Goal: Transaction & Acquisition: Download file/media

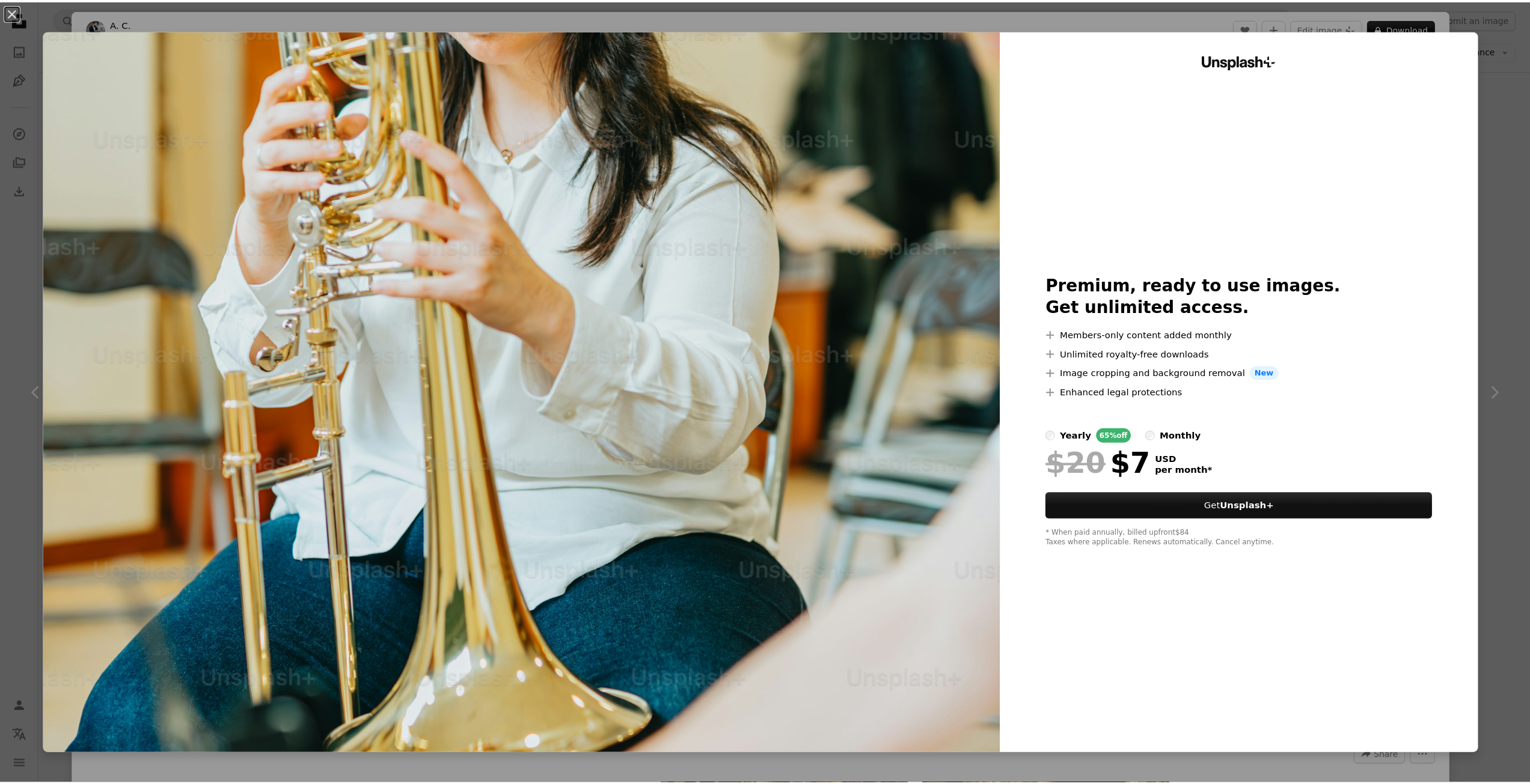
scroll to position [960, 0]
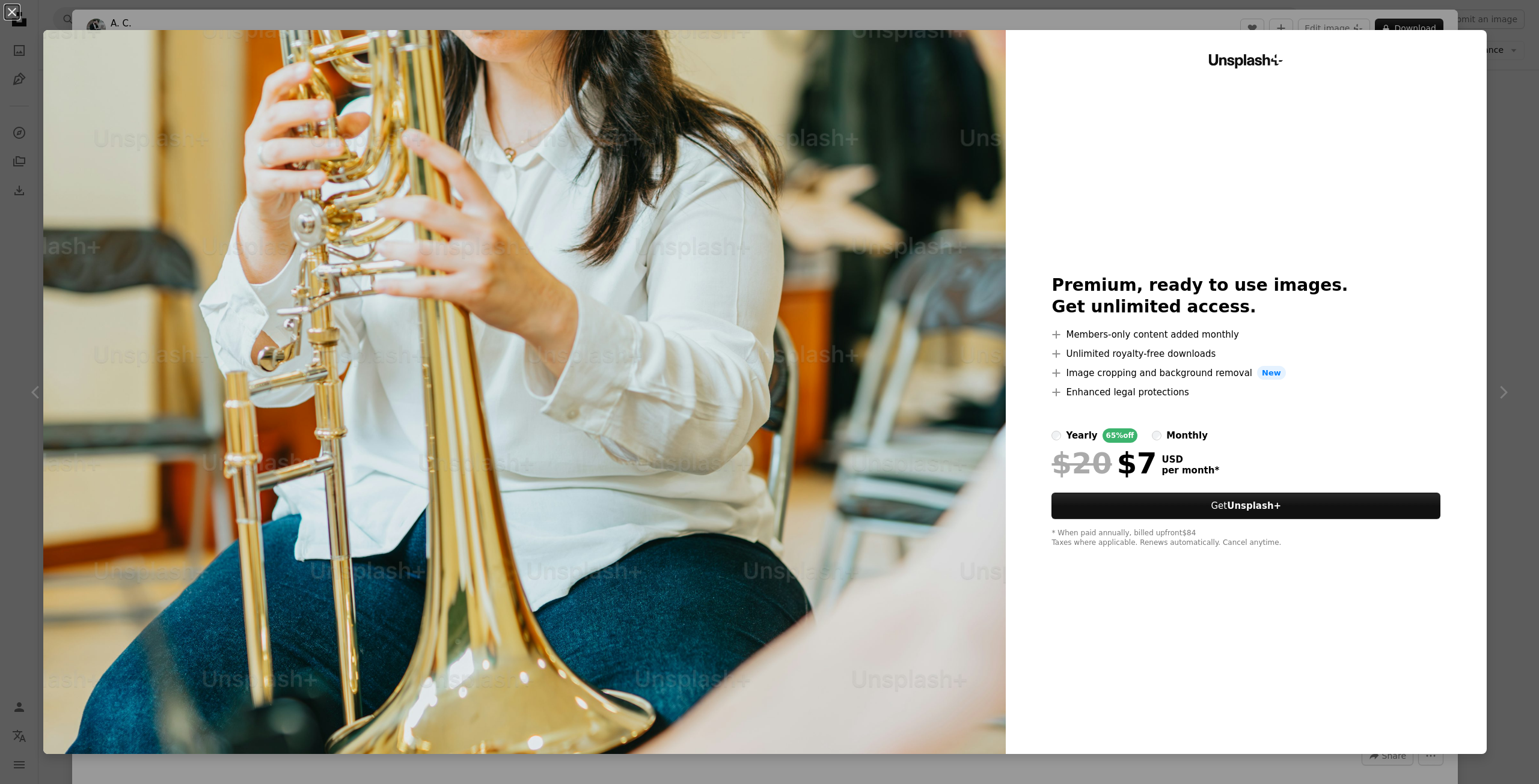
click at [1503, 100] on div "An X shape Unsplash+ Premium, ready to use images. Get unlimited access. A plus…" at bounding box center [770, 392] width 1539 height 784
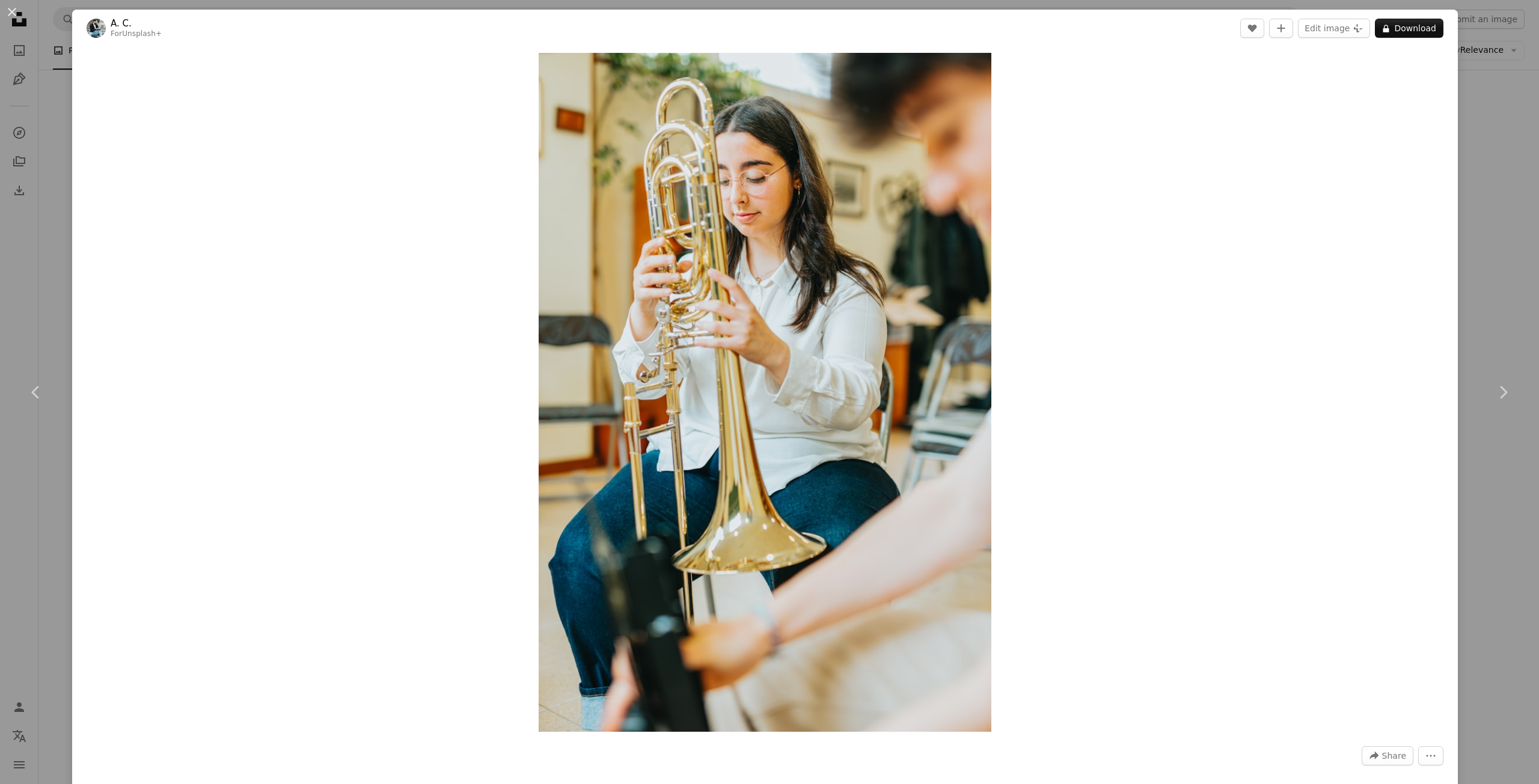
click at [1503, 100] on div "An X shape Chevron left Chevron right A. C. For Unsplash+ A heart A plus sign E…" at bounding box center [770, 392] width 1539 height 784
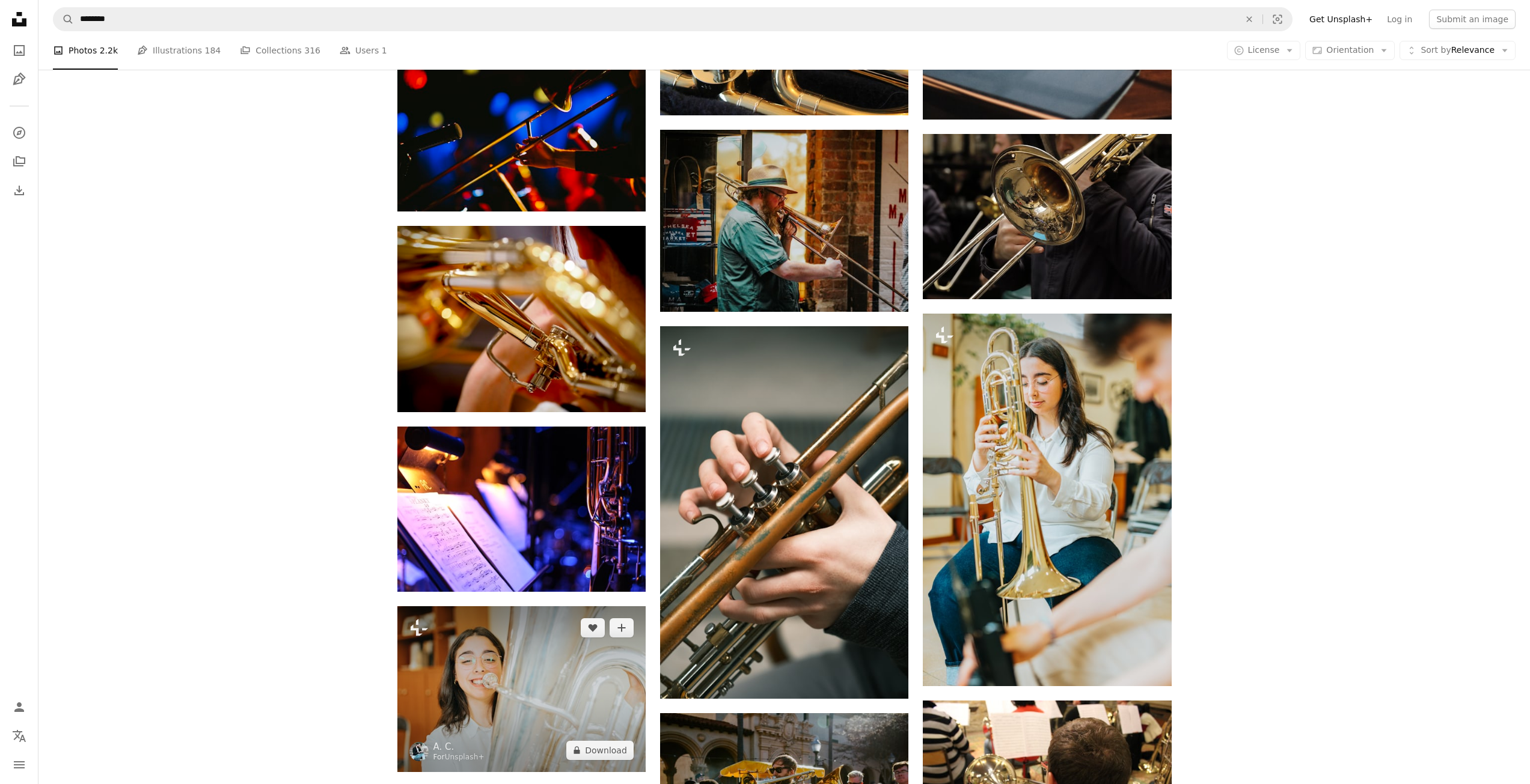
click at [513, 700] on img at bounding box center [521, 689] width 249 height 165
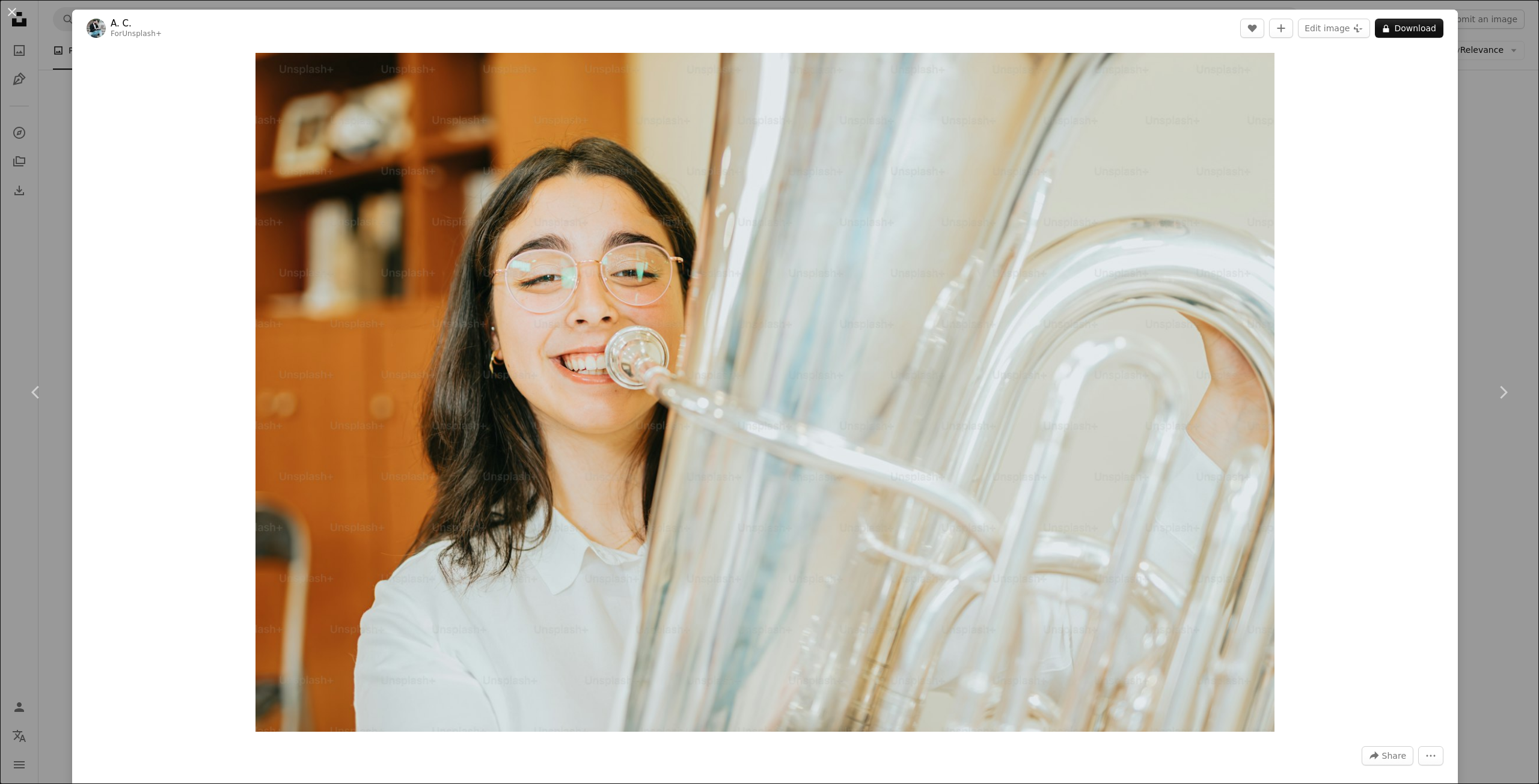
click at [1491, 210] on div "An X shape Chevron left Chevron right A. C. For Unsplash+ A heart A plus sign E…" at bounding box center [770, 392] width 1539 height 784
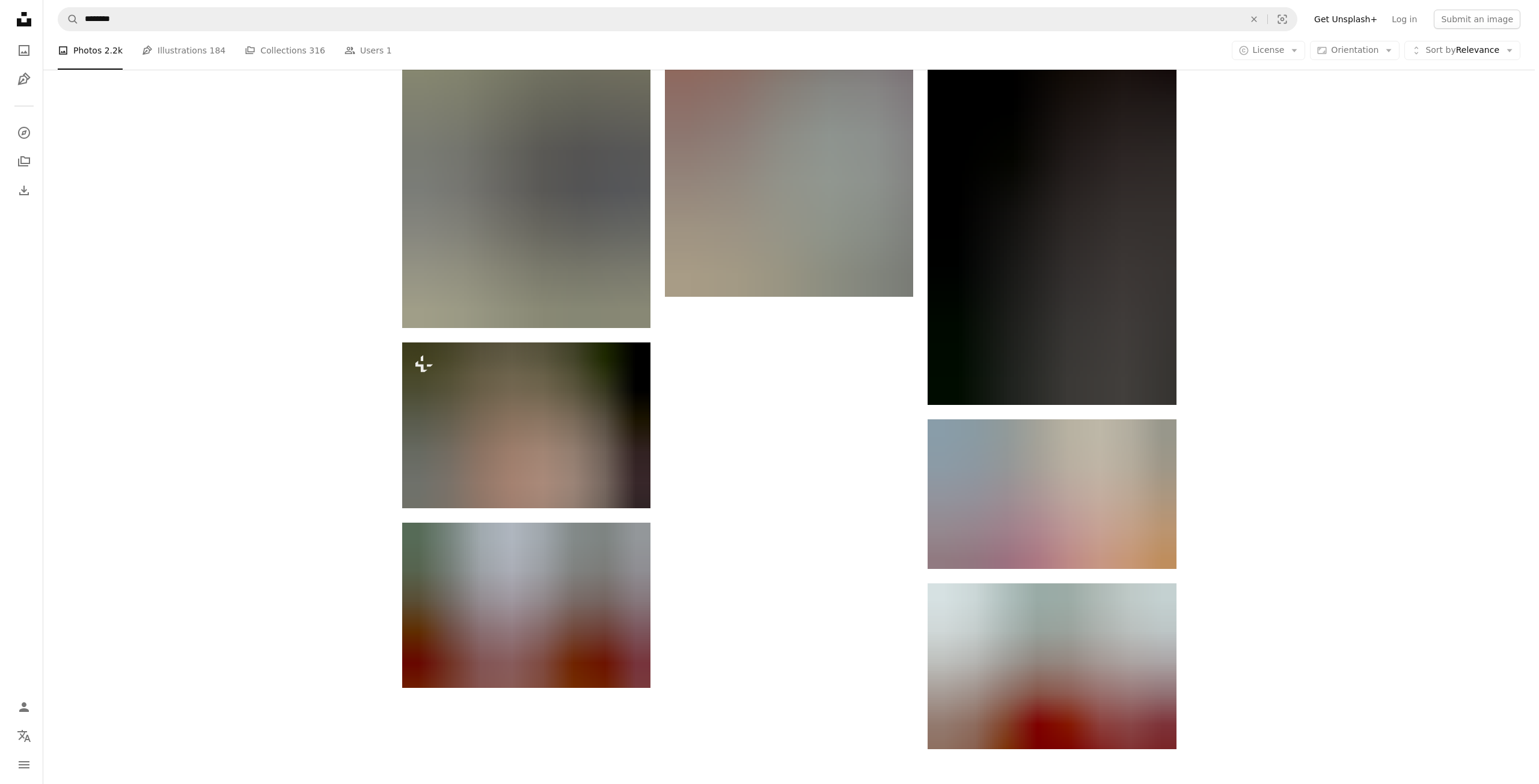
scroll to position [3213, 0]
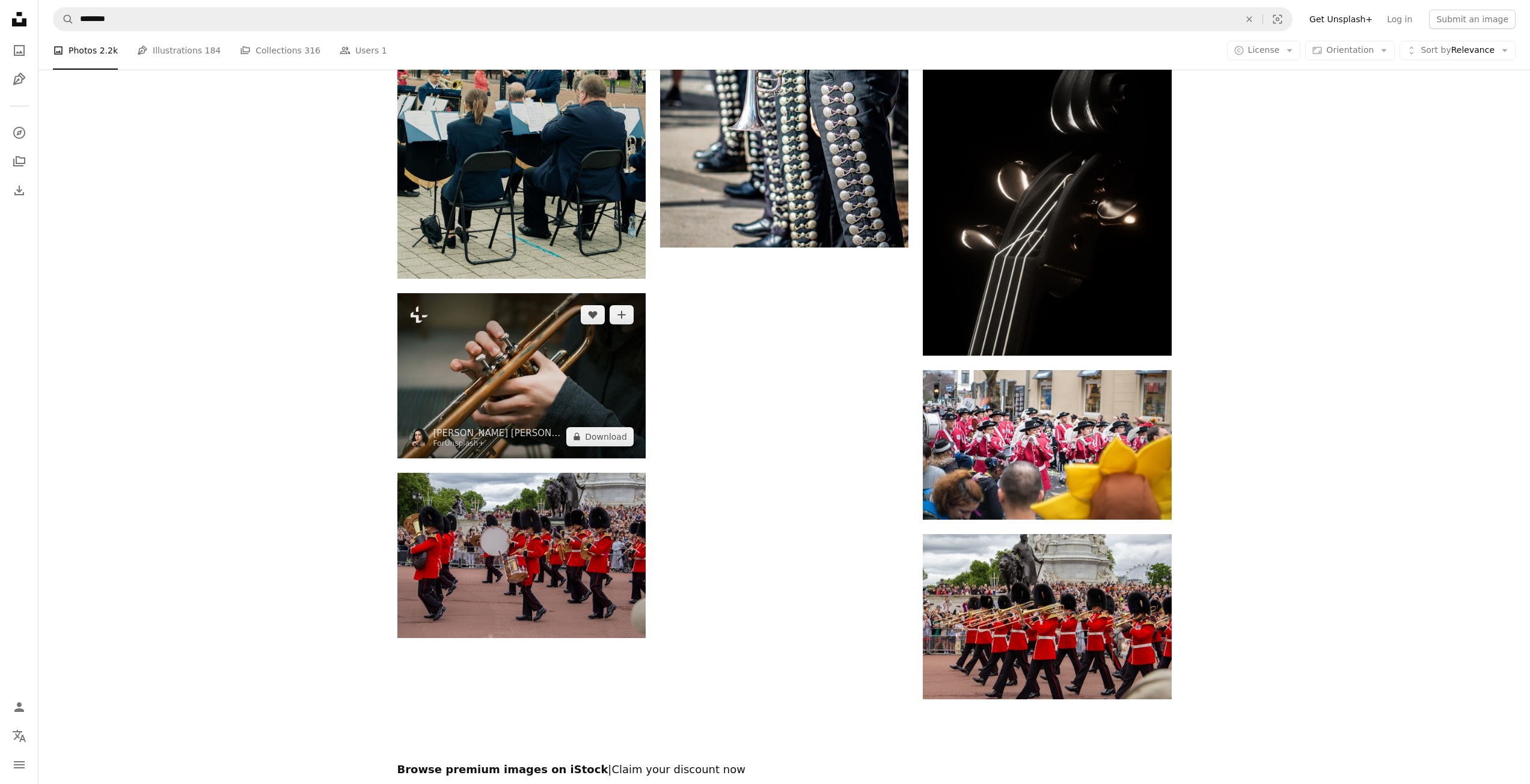
click at [521, 396] on img at bounding box center [521, 375] width 249 height 165
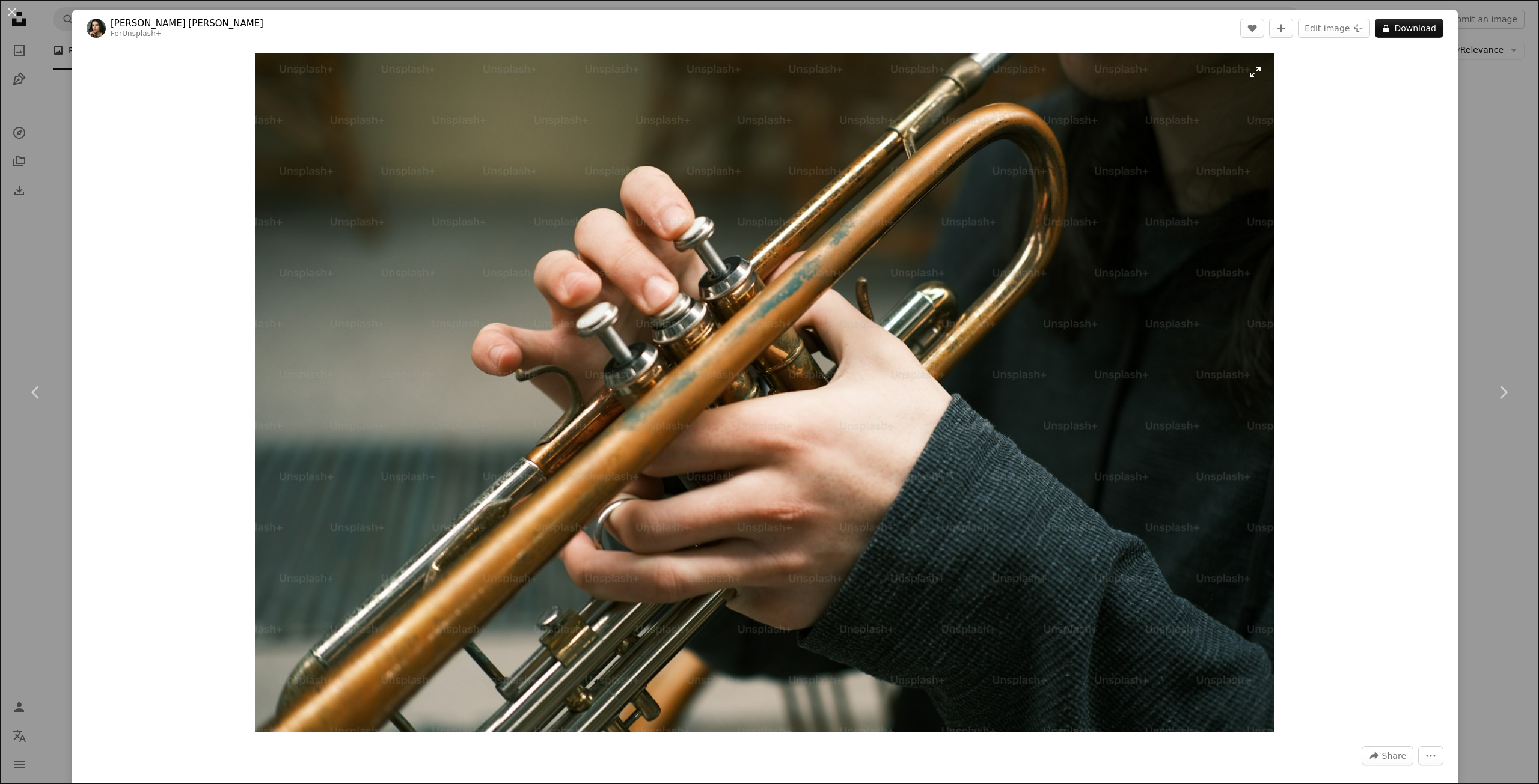
click at [1209, 291] on img "Zoom in on this image" at bounding box center [765, 392] width 1019 height 679
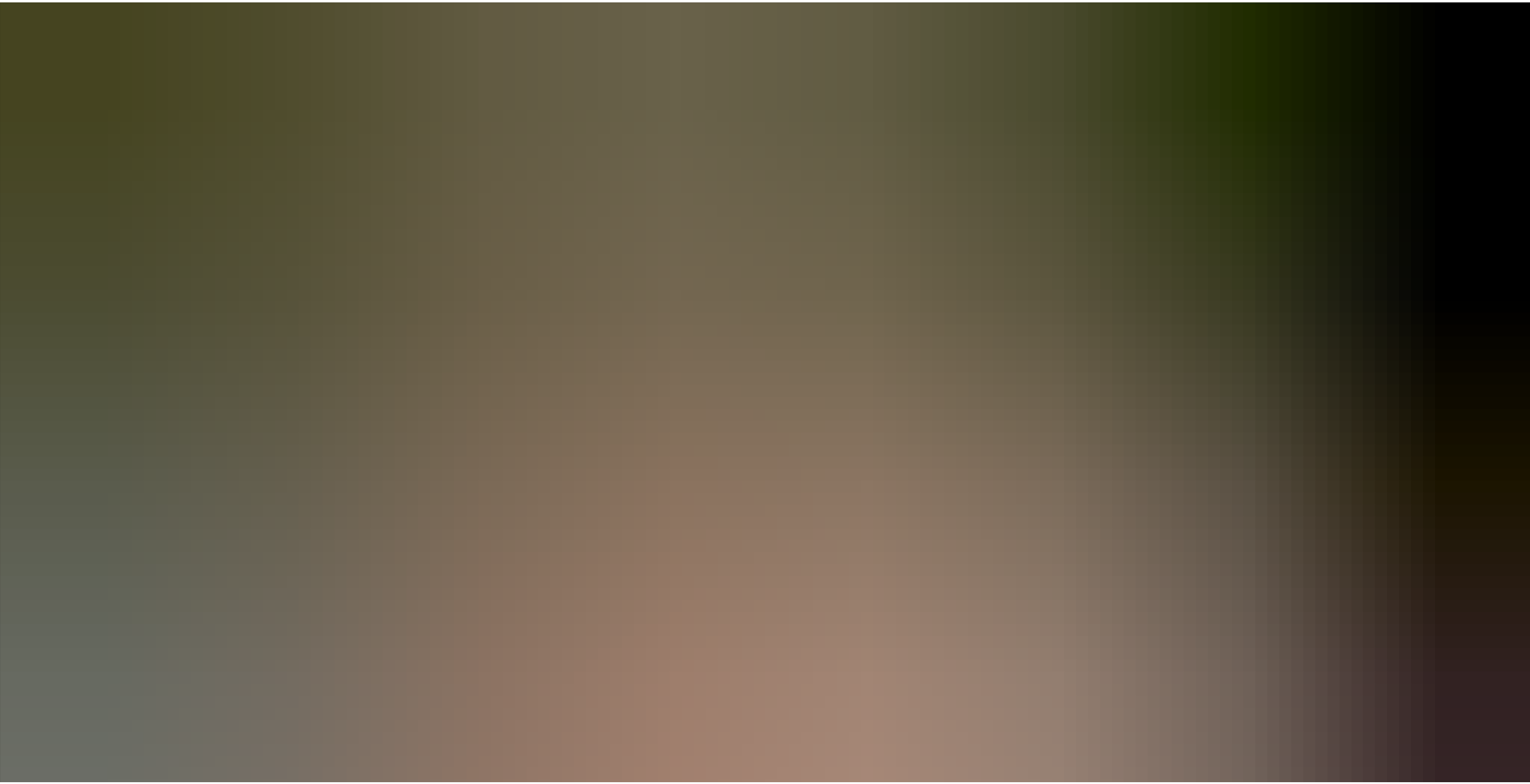
scroll to position [116, 0]
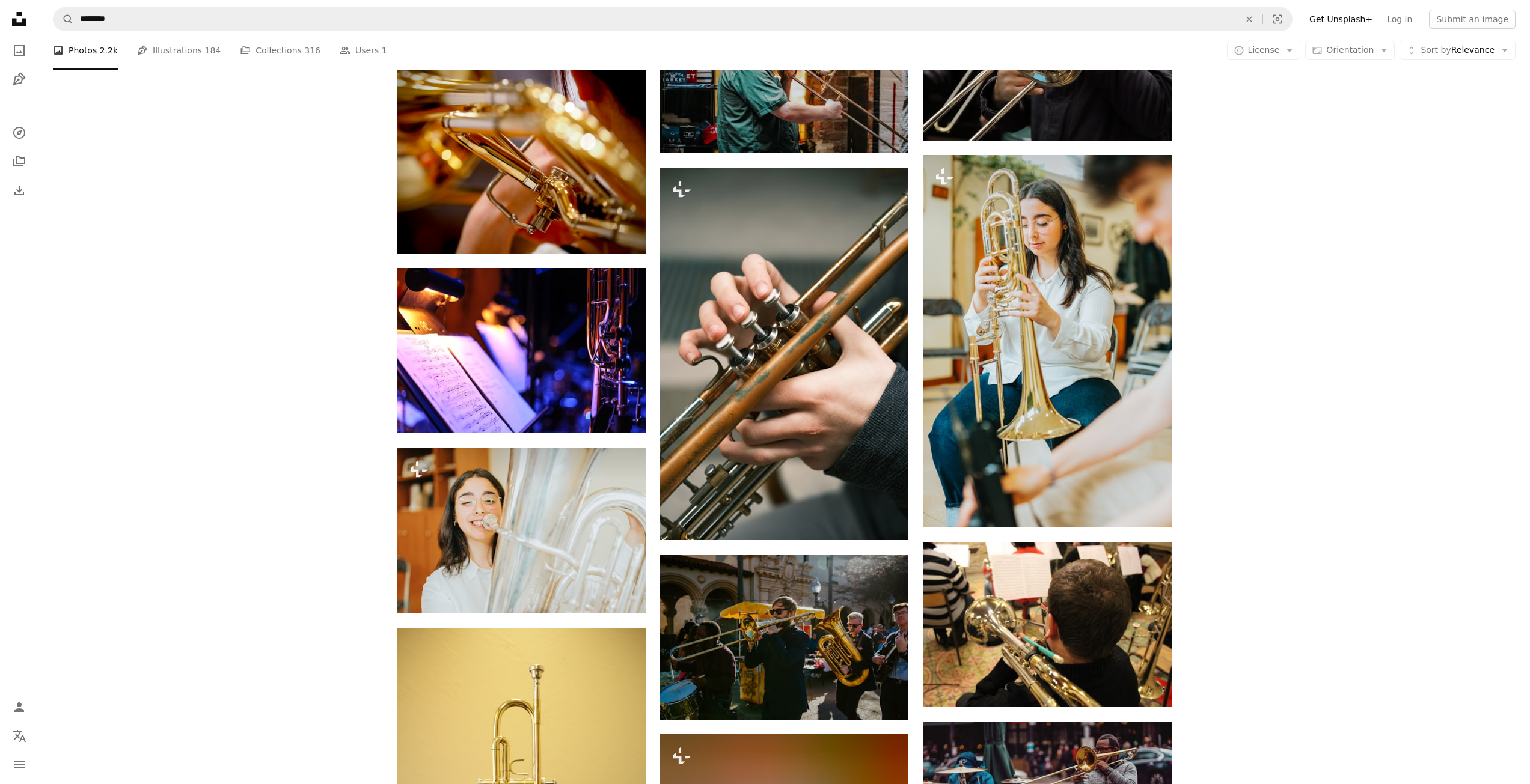
scroll to position [1063, 0]
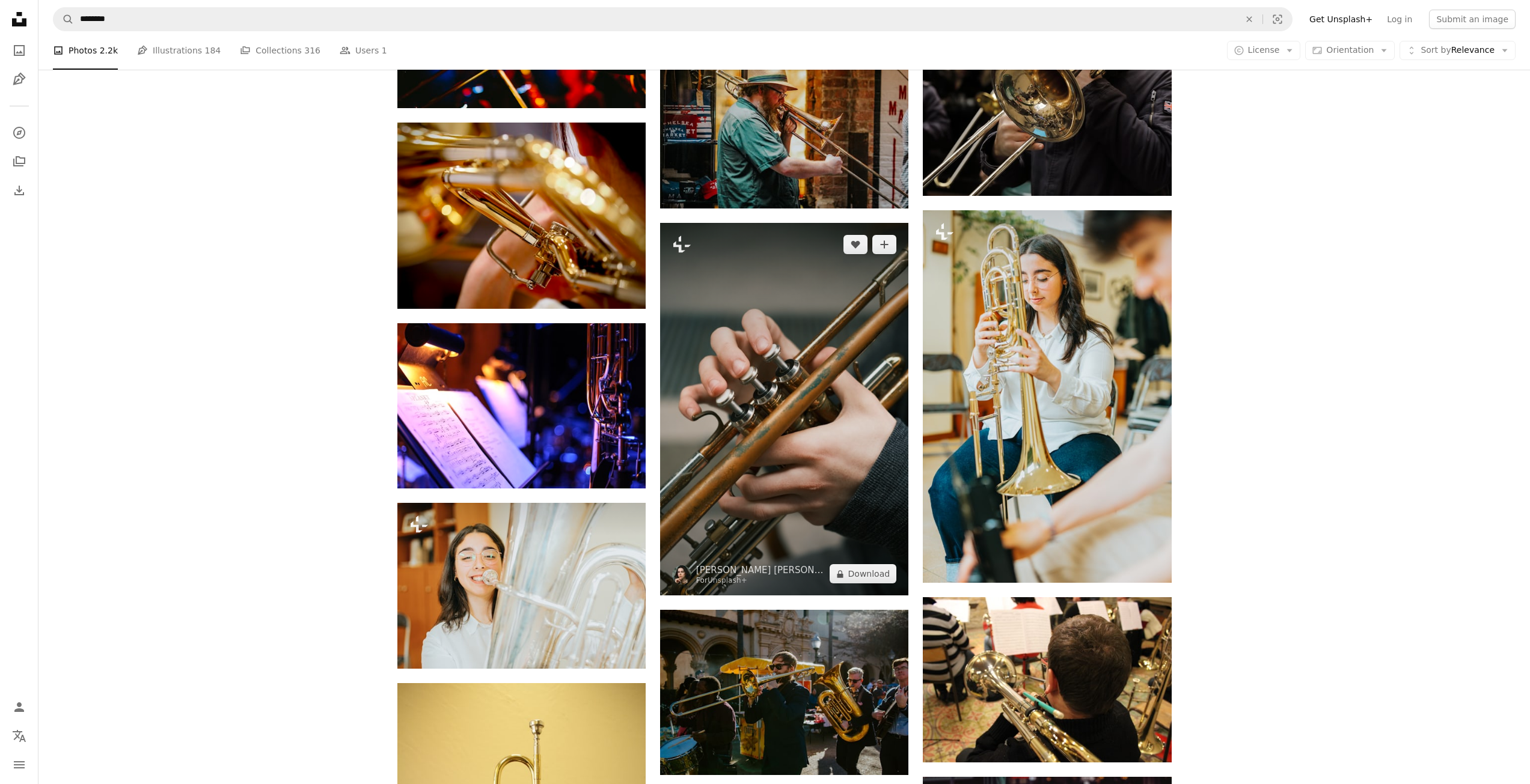
click at [761, 413] on img at bounding box center [784, 409] width 249 height 373
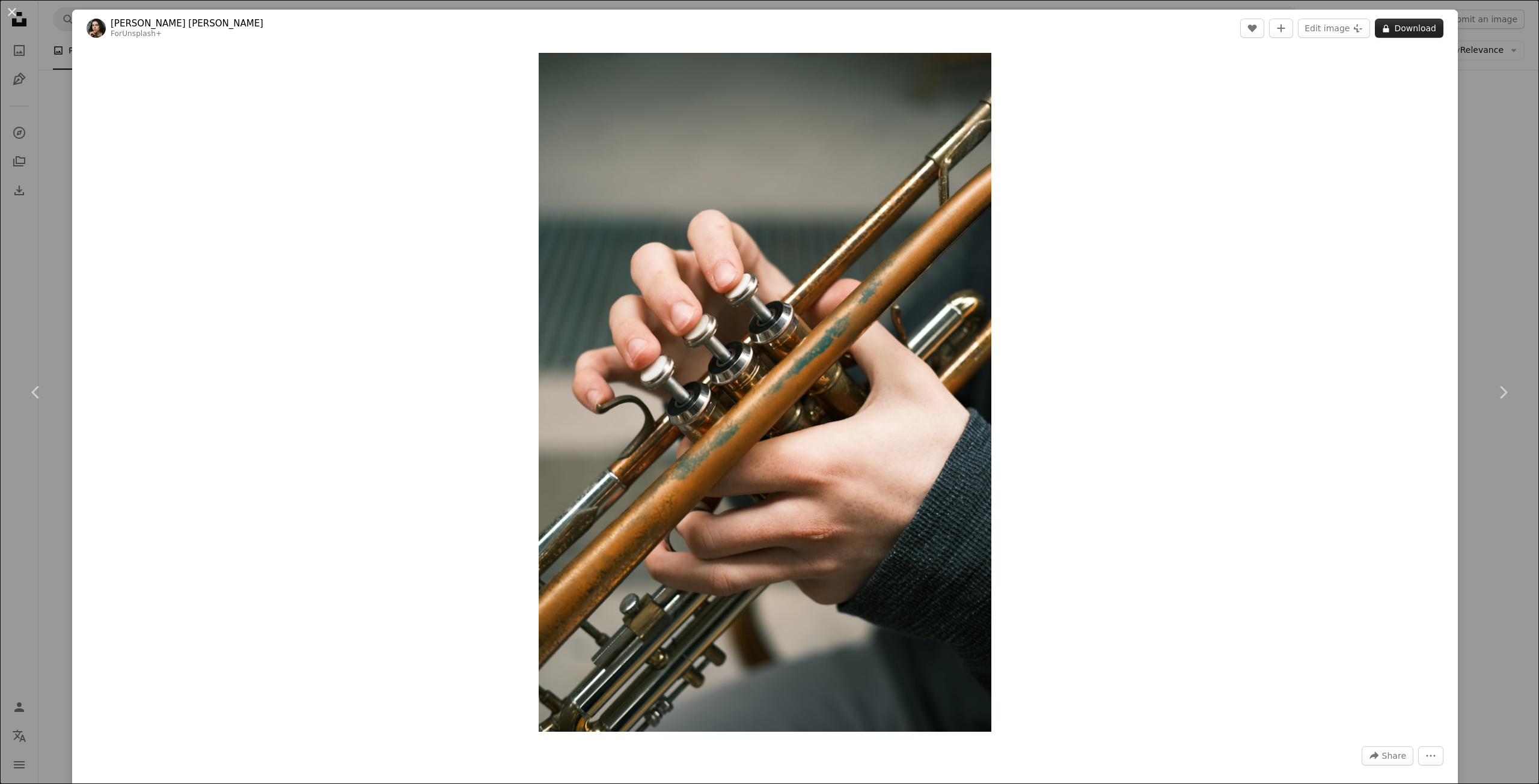
click at [1391, 36] on button "A lock Download" at bounding box center [1409, 28] width 69 height 20
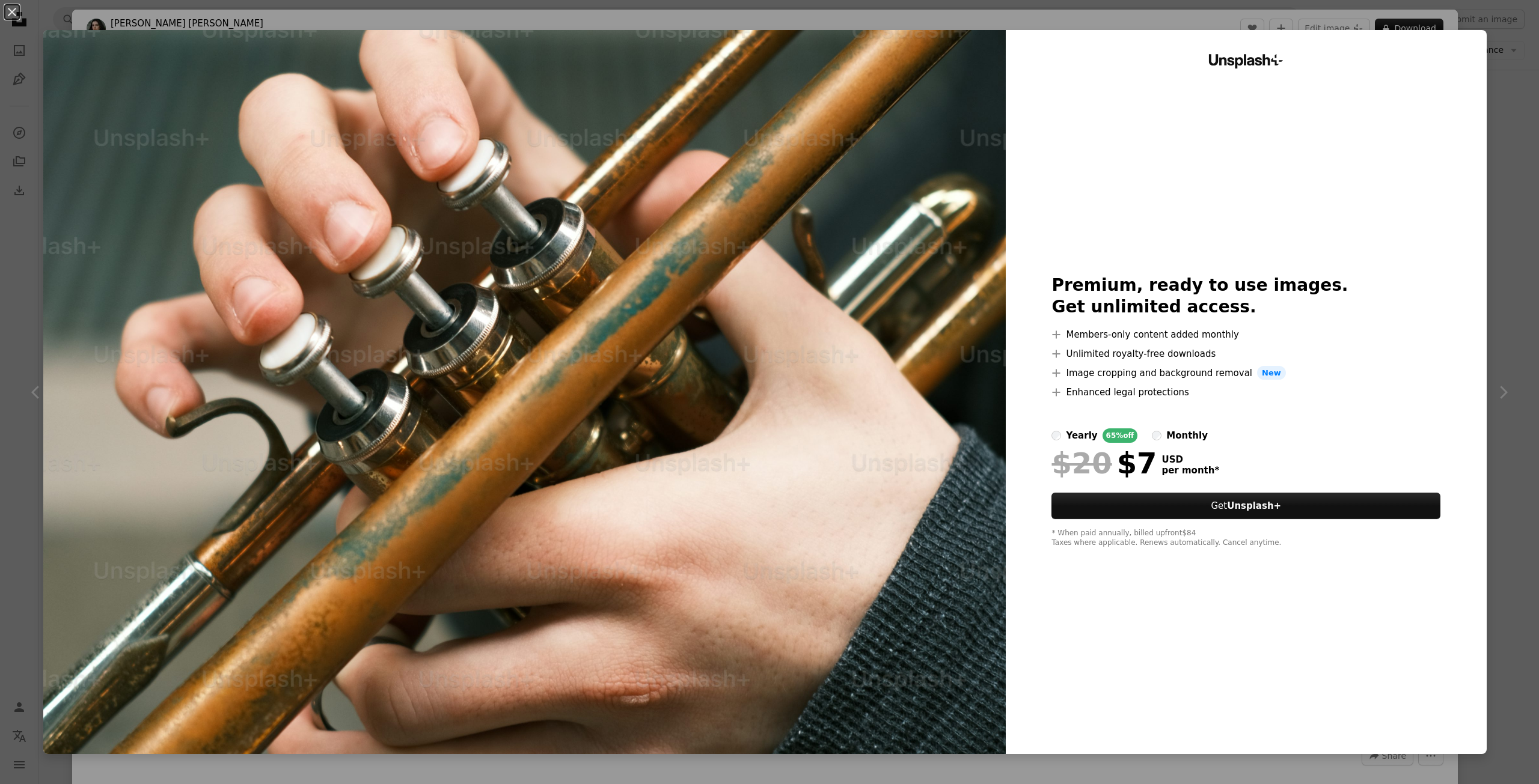
click at [1501, 133] on div "An X shape Unsplash+ Premium, ready to use images. Get unlimited access. A plus…" at bounding box center [770, 392] width 1539 height 784
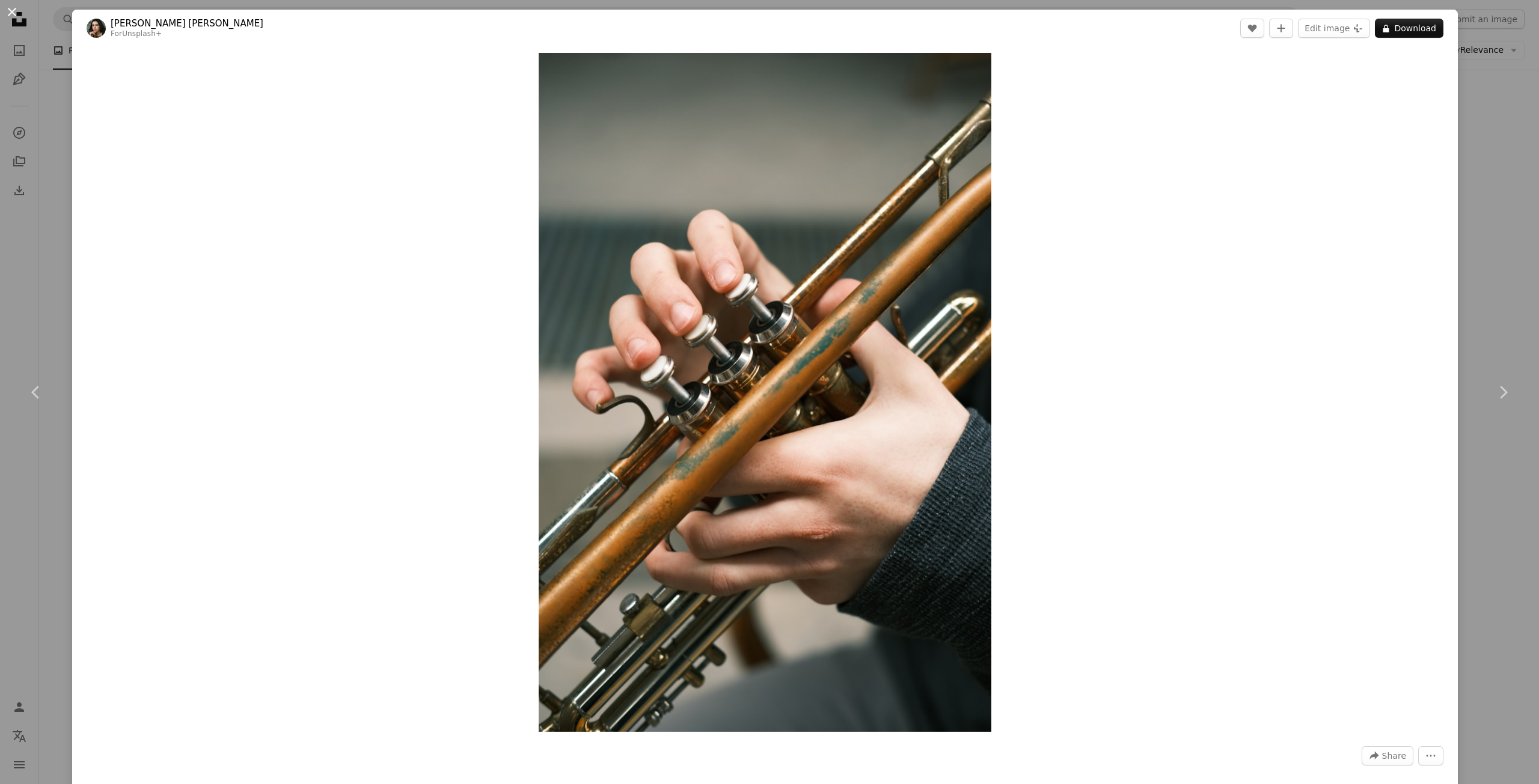
click at [11, 12] on button "An X shape" at bounding box center [12, 12] width 14 height 14
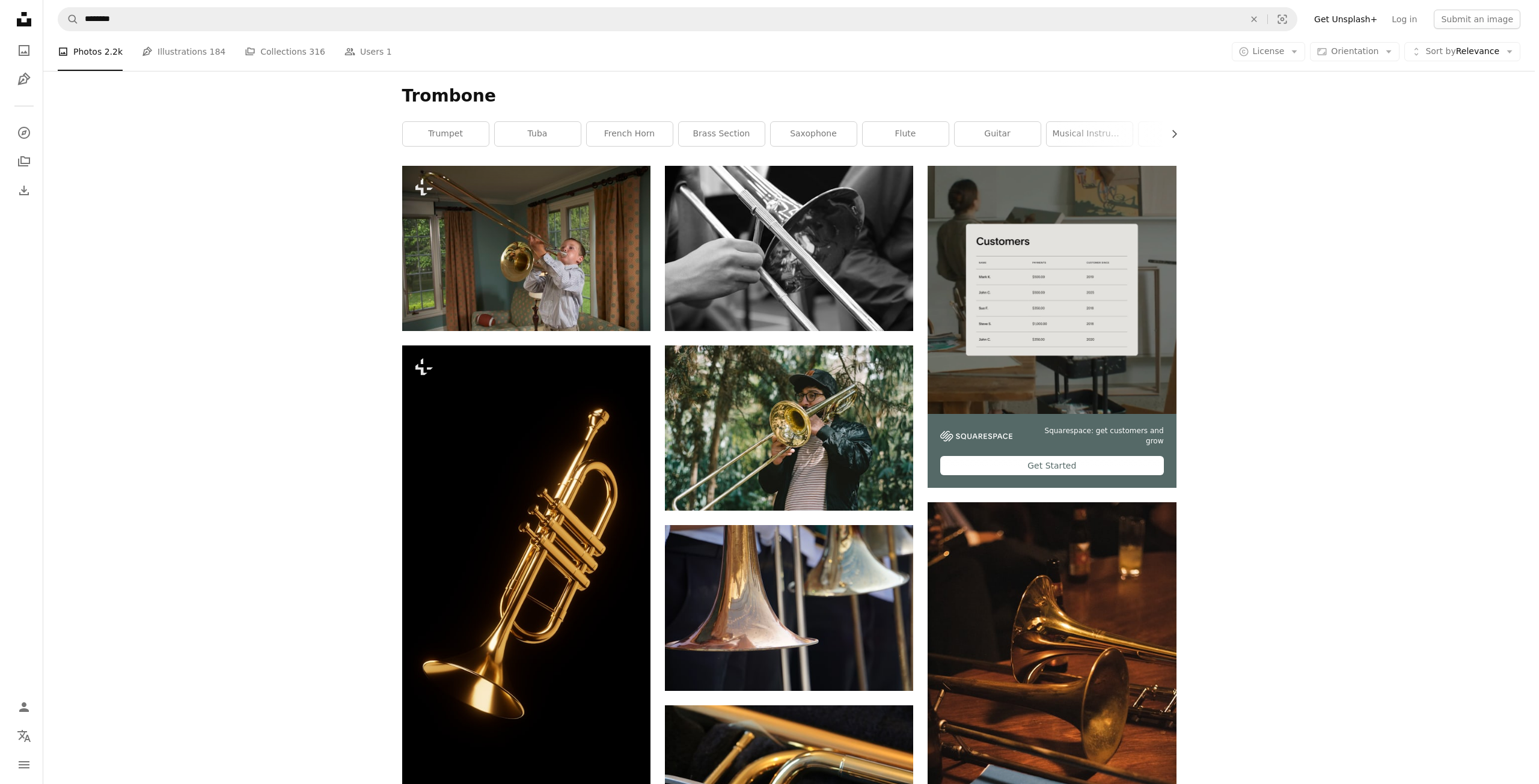
scroll to position [239, 0]
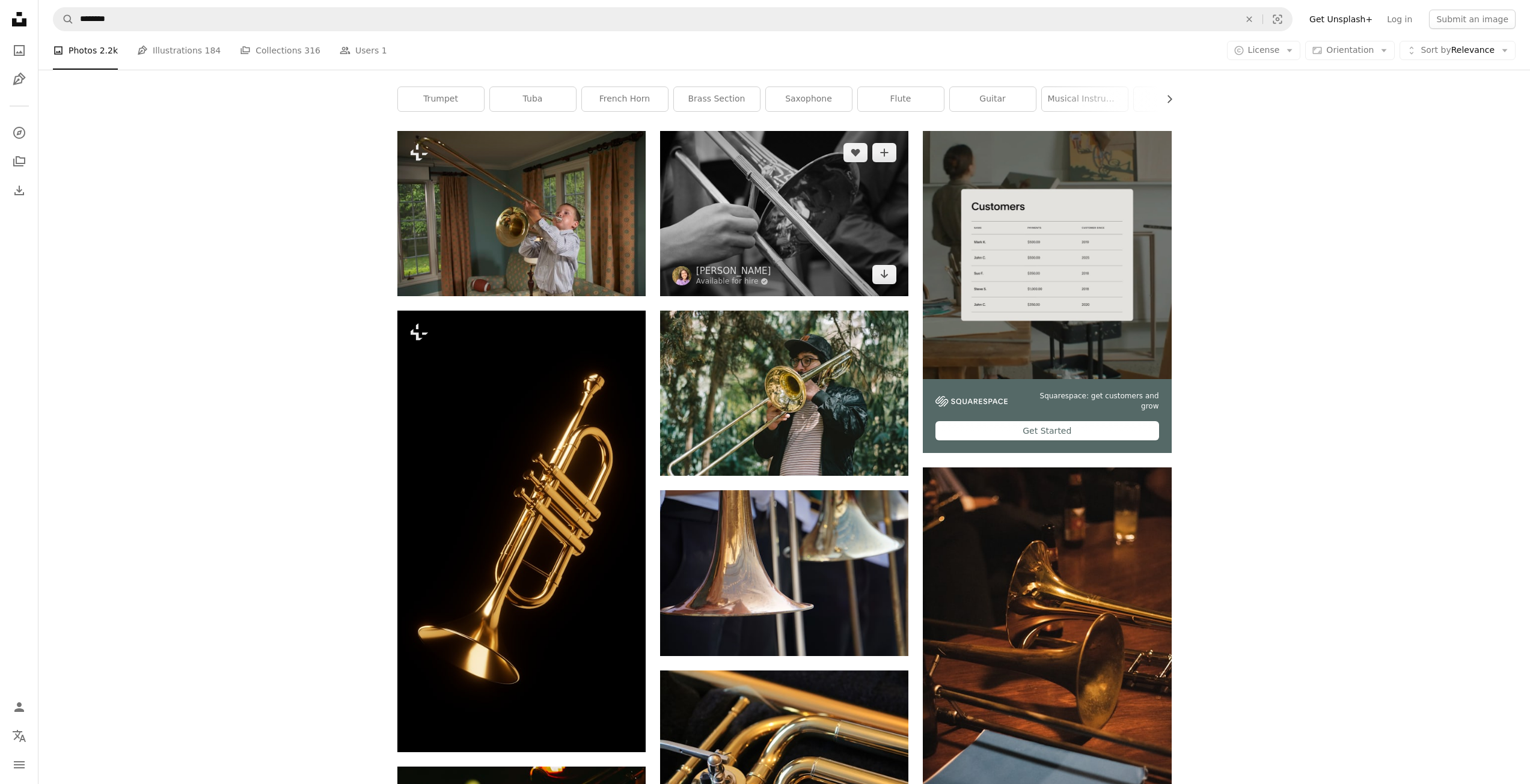
click at [759, 232] on img at bounding box center [784, 213] width 249 height 165
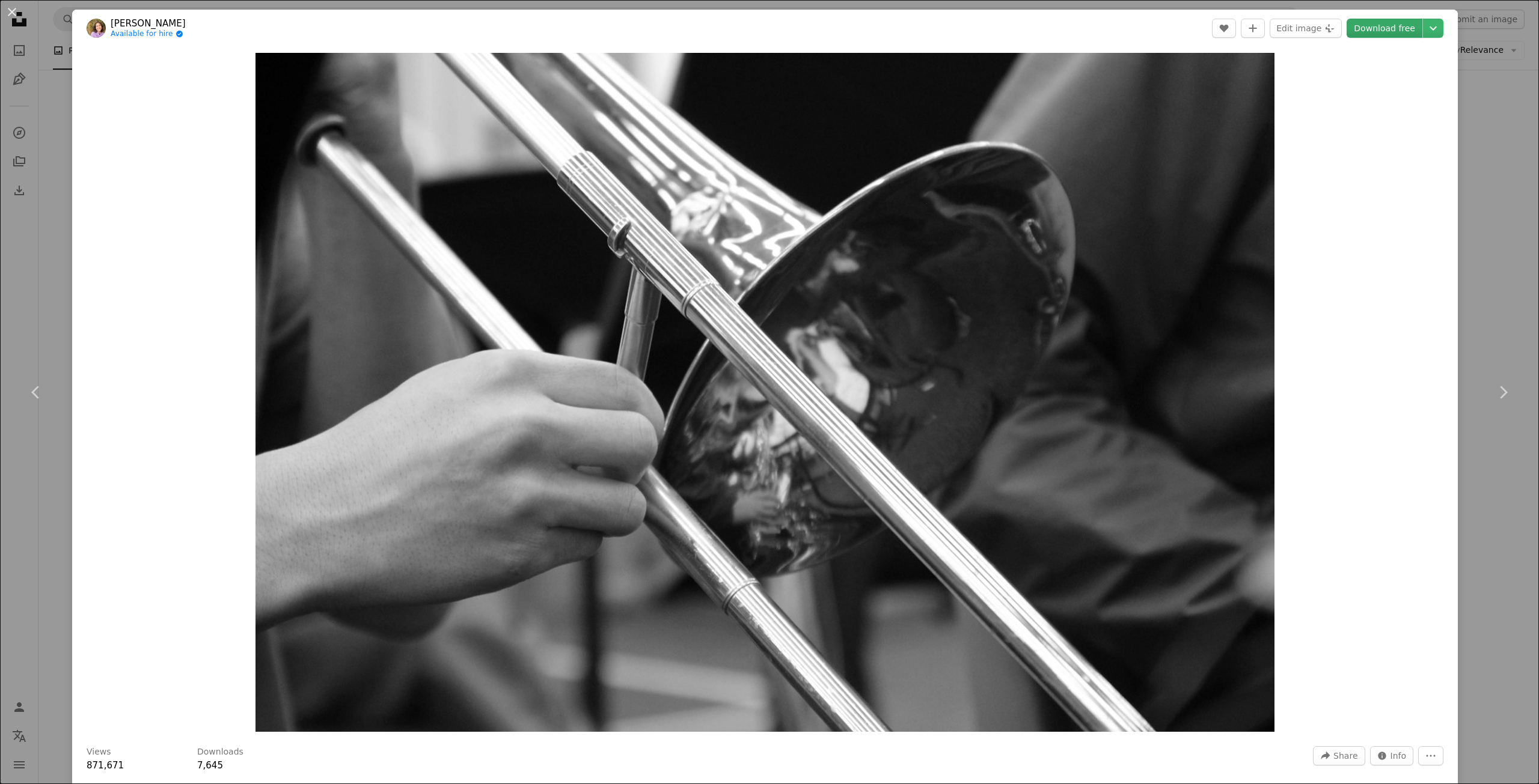
click at [1369, 30] on link "Download free" at bounding box center [1384, 28] width 76 height 20
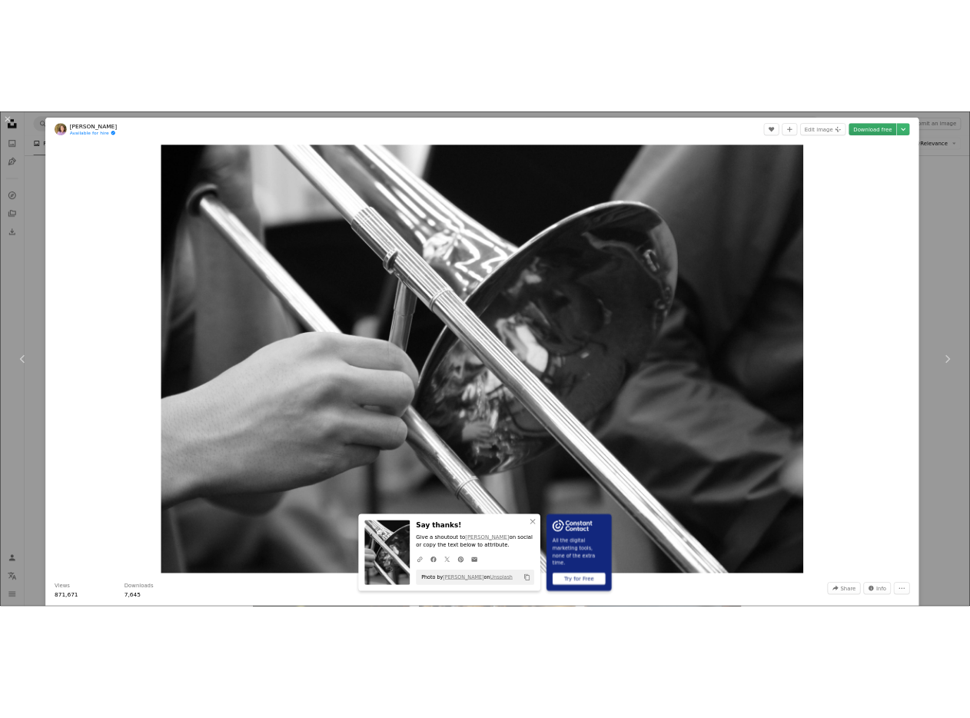
scroll to position [216, 0]
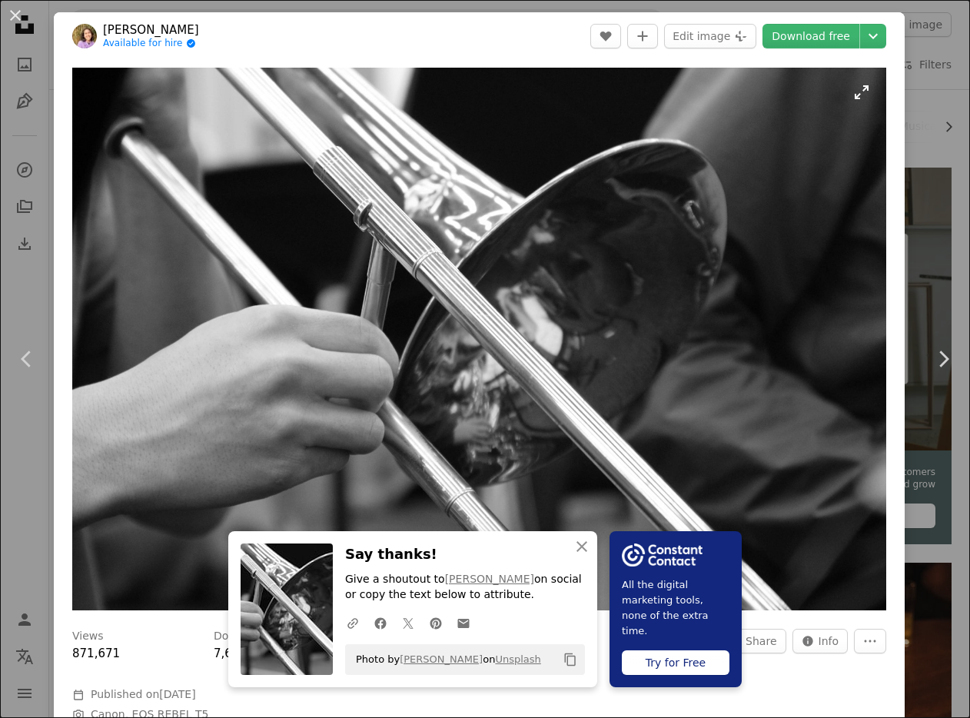
click at [292, 142] on img "Zoom in on this image" at bounding box center [479, 339] width 814 height 543
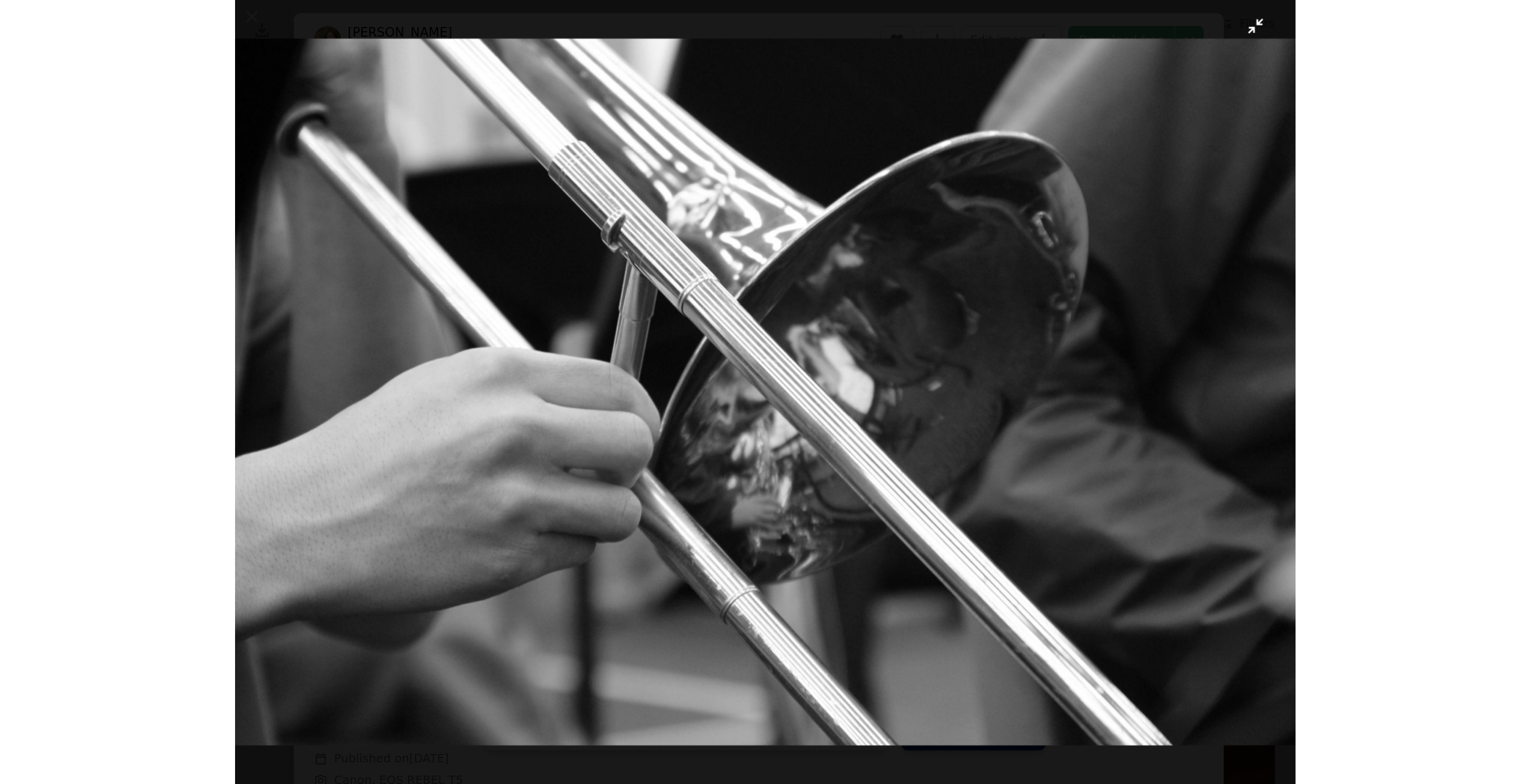
scroll to position [239, 0]
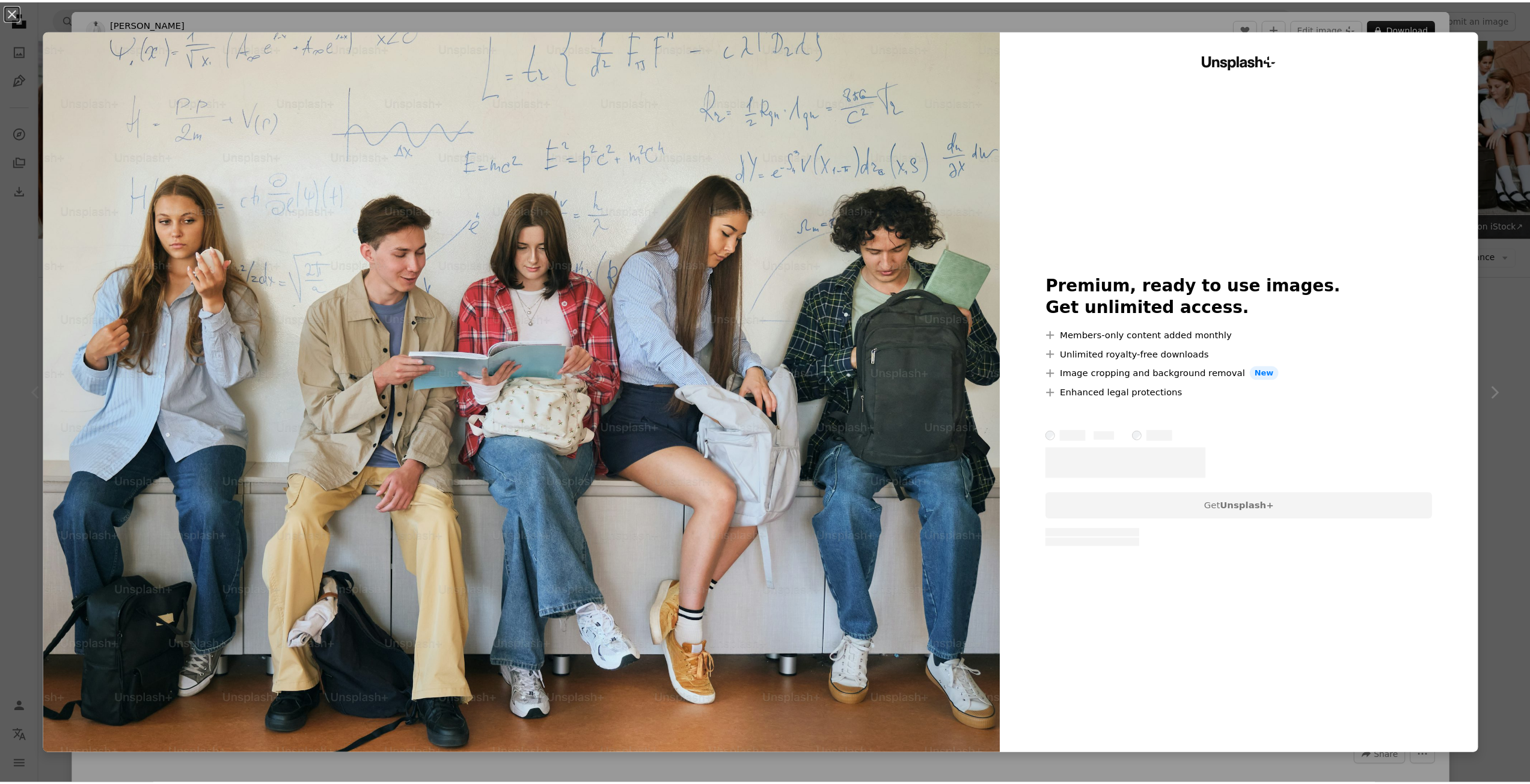
scroll to position [148, 0]
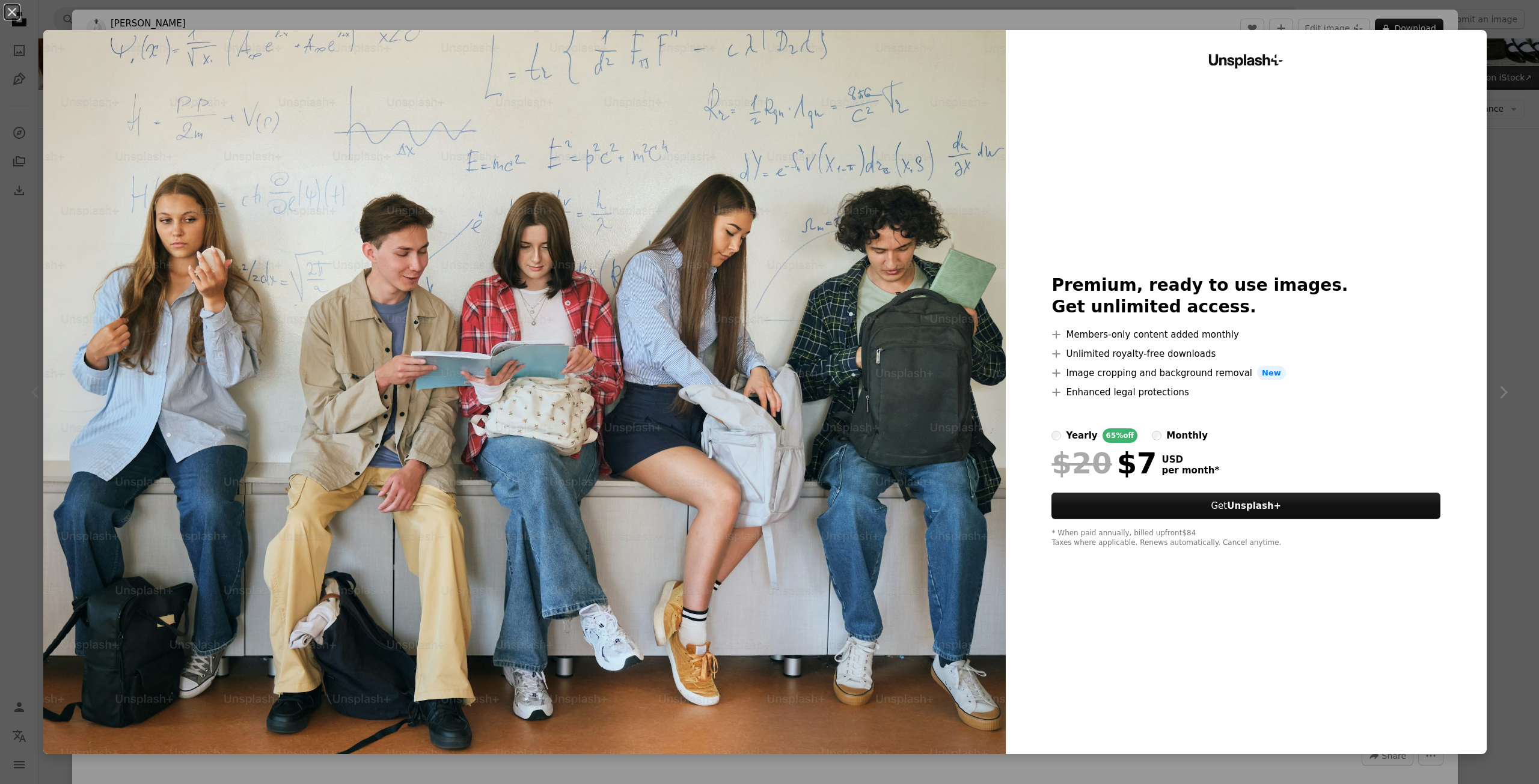
click at [1505, 131] on div "An X shape Unsplash+ Premium, ready to use images. Get unlimited access. A plus…" at bounding box center [770, 392] width 1539 height 784
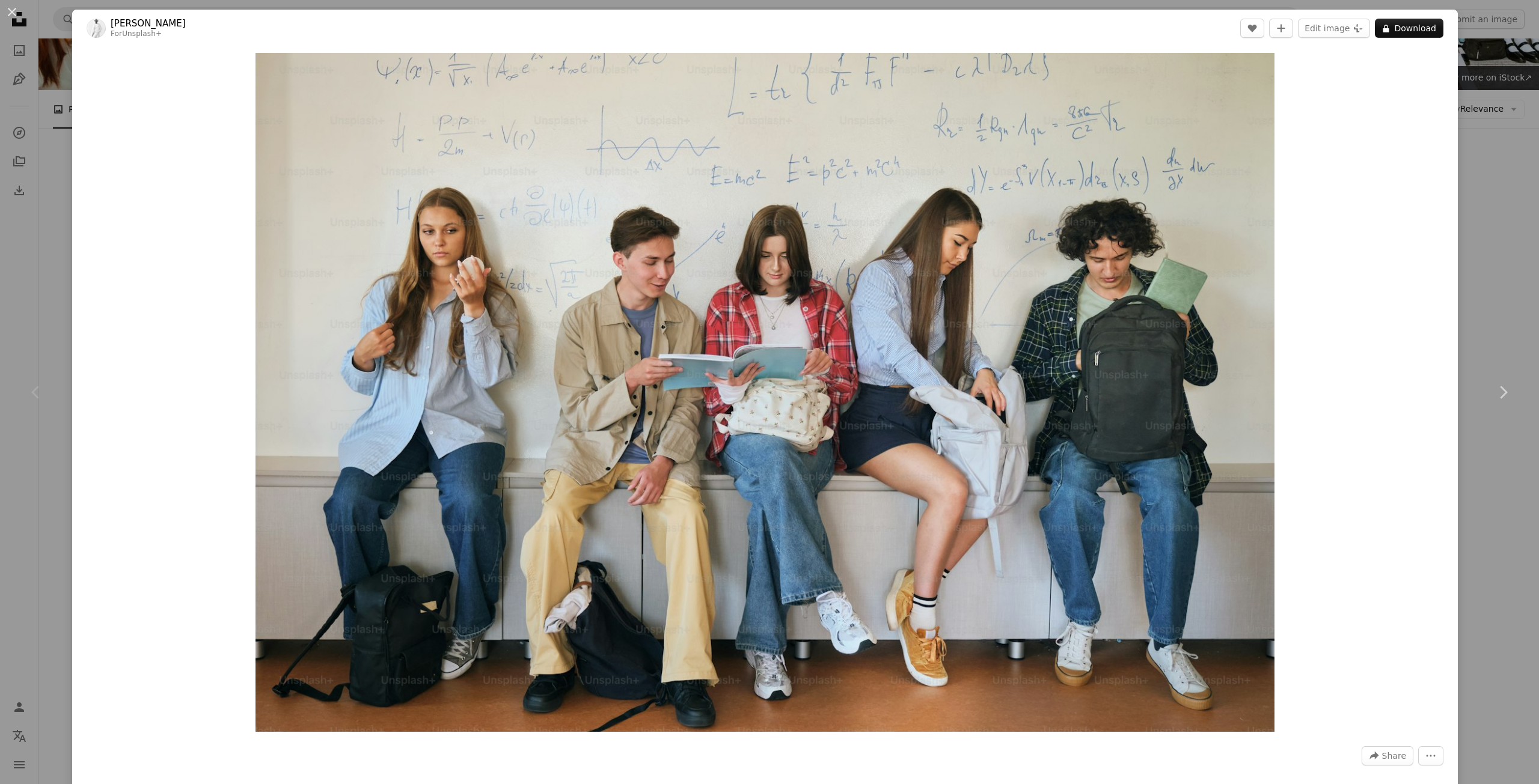
click at [50, 25] on div "An X shape Chevron left Chevron right Andrej Lišakov For Unsplash+ A heart A pl…" at bounding box center [770, 392] width 1539 height 784
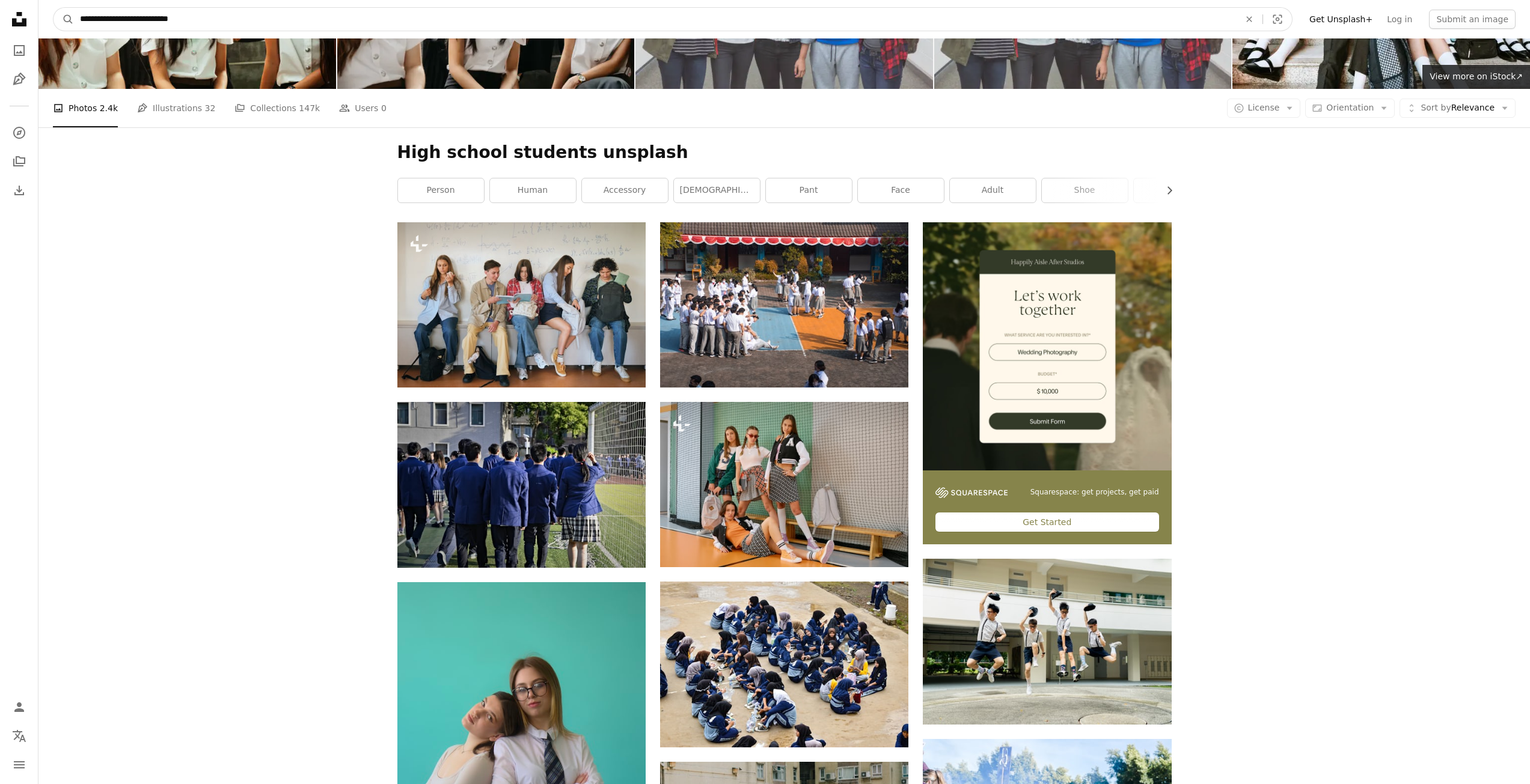
click at [217, 18] on input "**********" at bounding box center [655, 19] width 1162 height 23
type input "**********"
click at [53, 8] on button "A magnifying glass" at bounding box center [63, 19] width 20 height 23
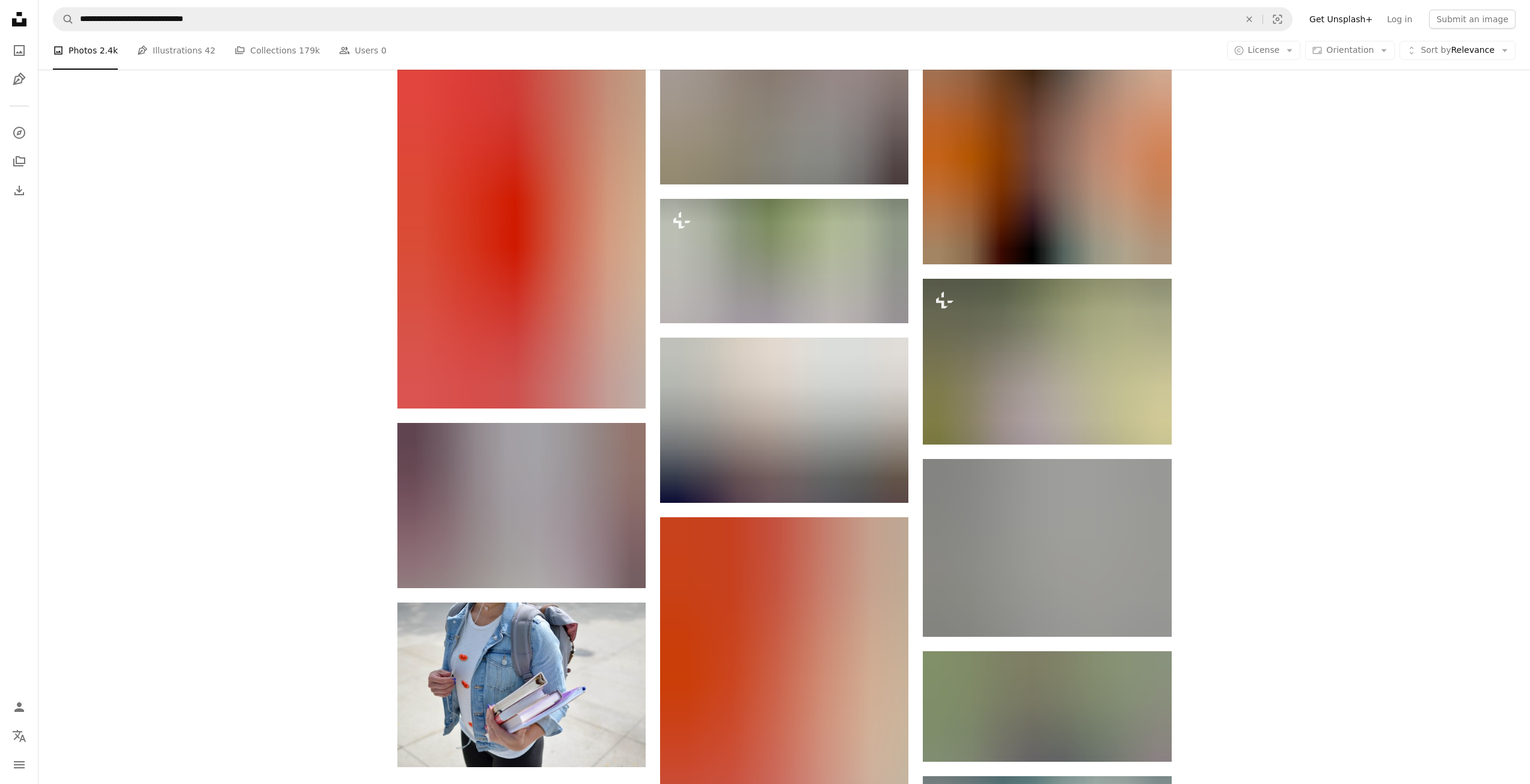
scroll to position [922, 0]
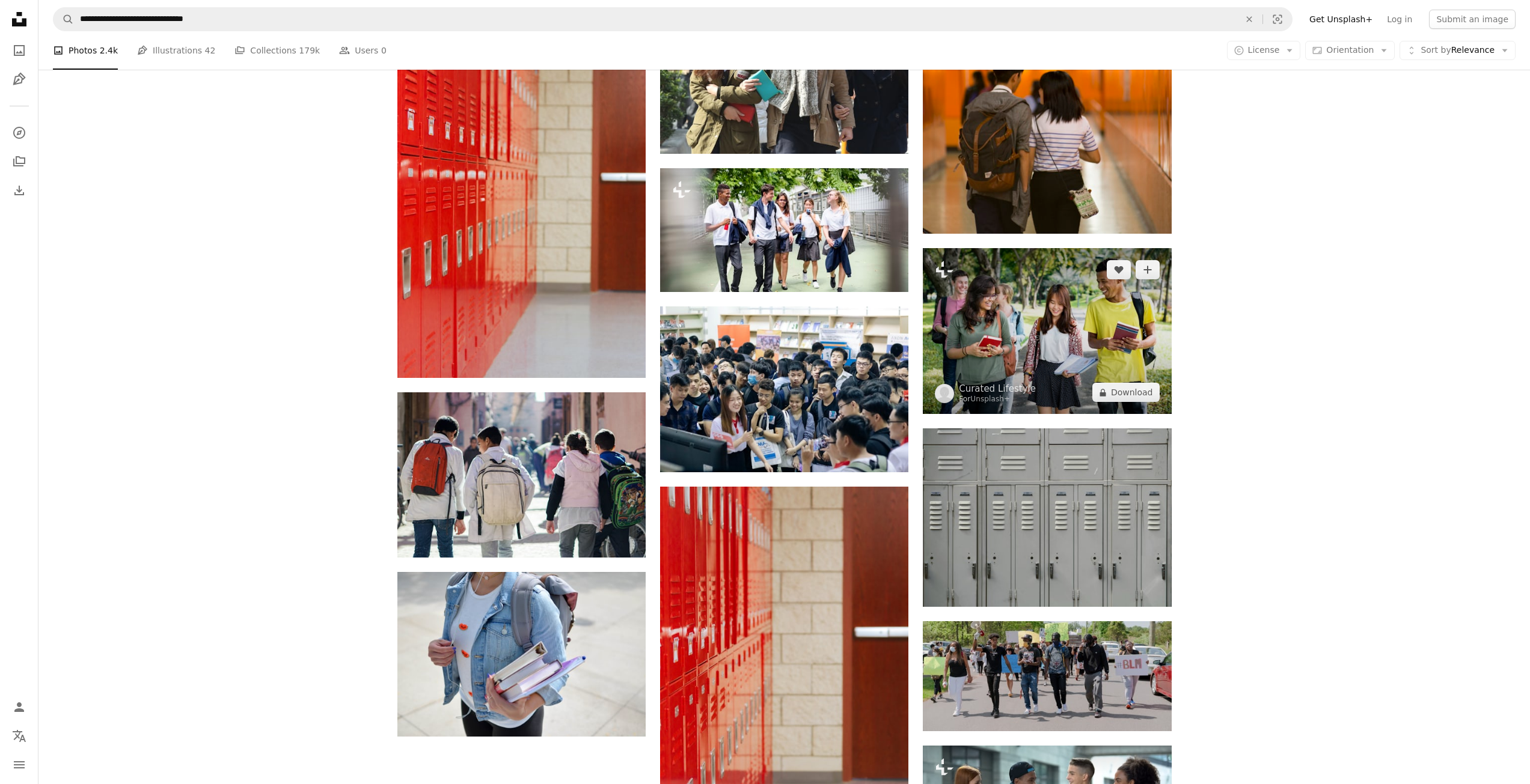
click at [1069, 382] on img at bounding box center [1047, 331] width 249 height 166
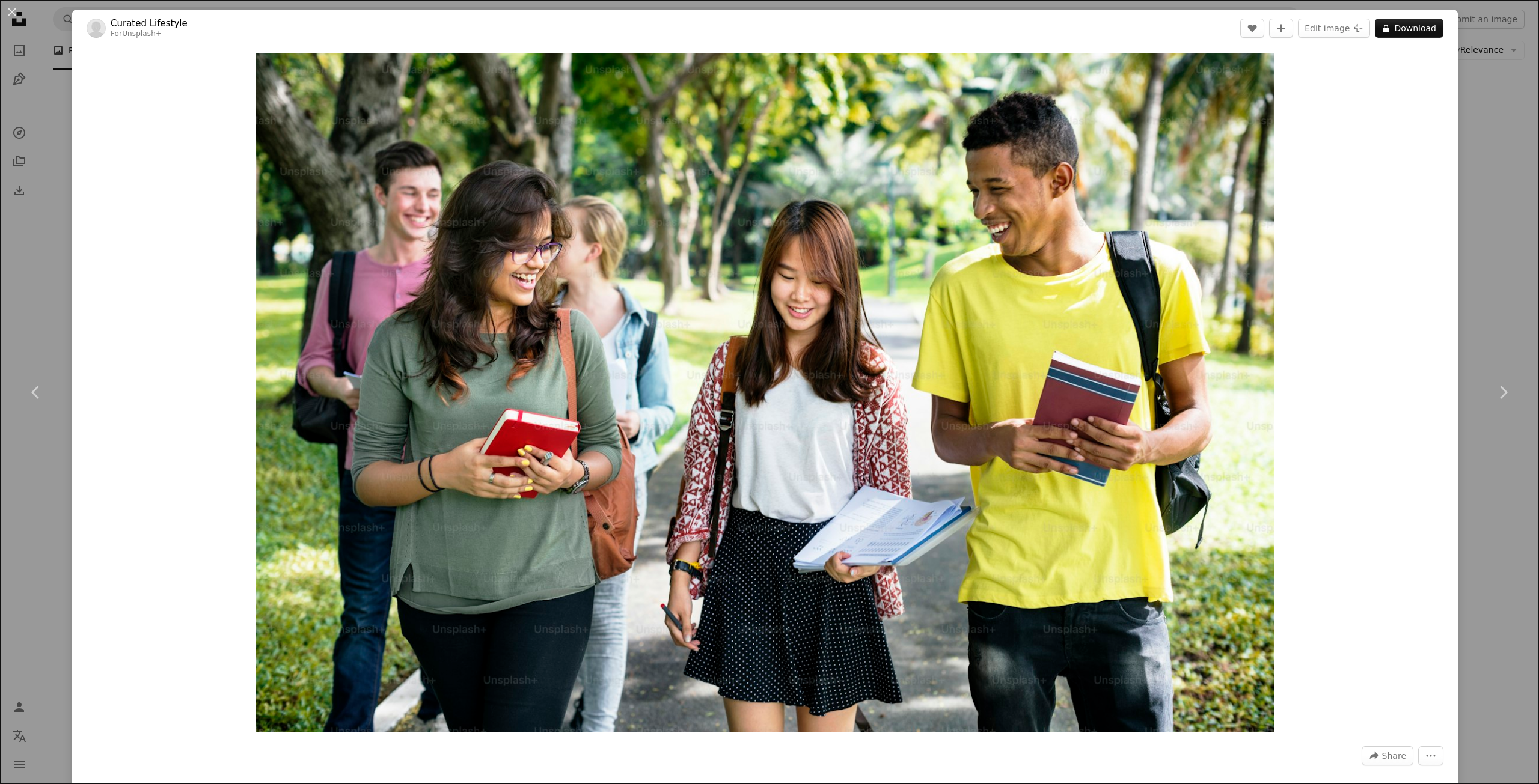
click at [49, 135] on div "An X shape Chevron left Chevron right Curated Lifestyle For Unsplash+ A heart A…" at bounding box center [770, 392] width 1539 height 784
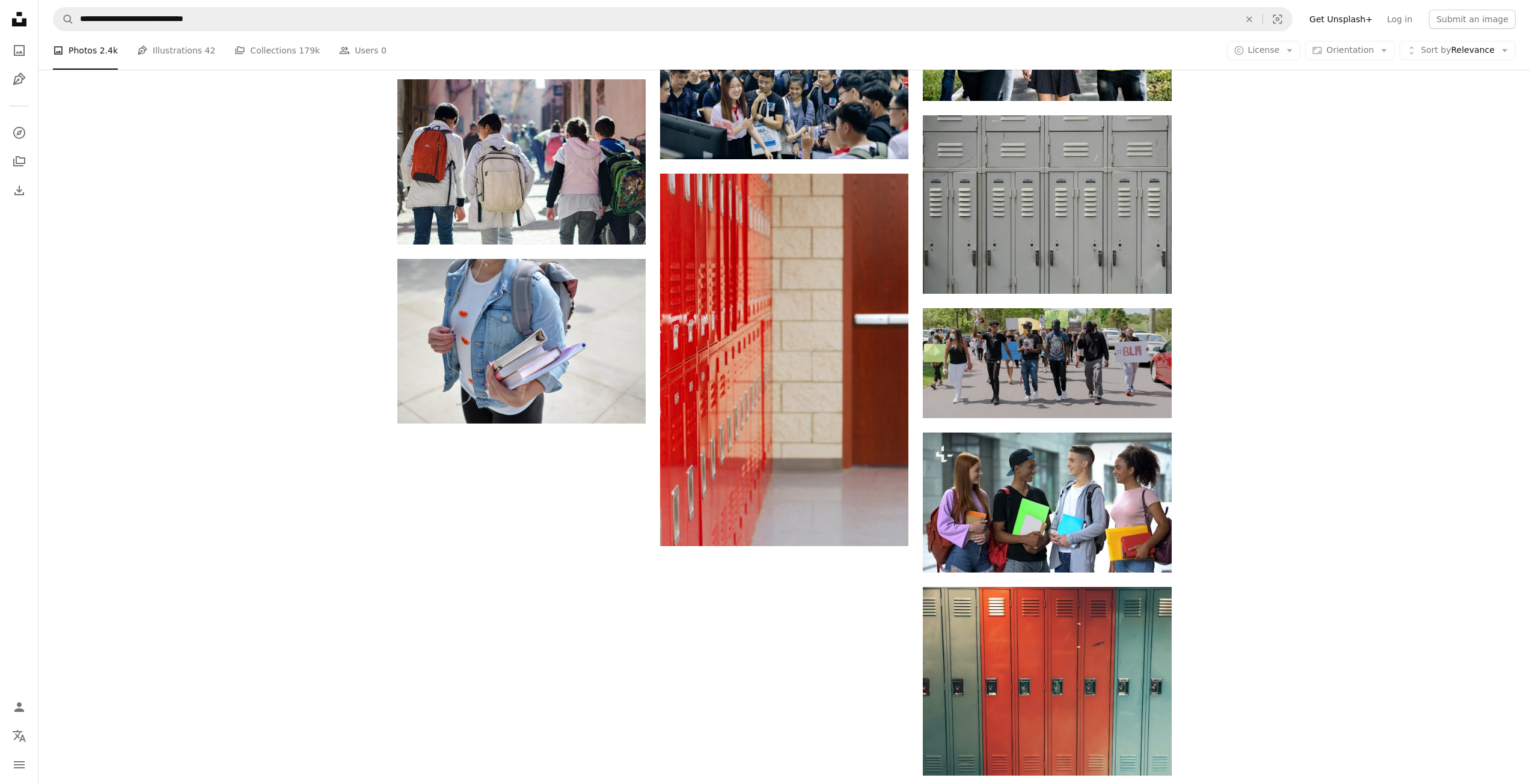
scroll to position [1237, 0]
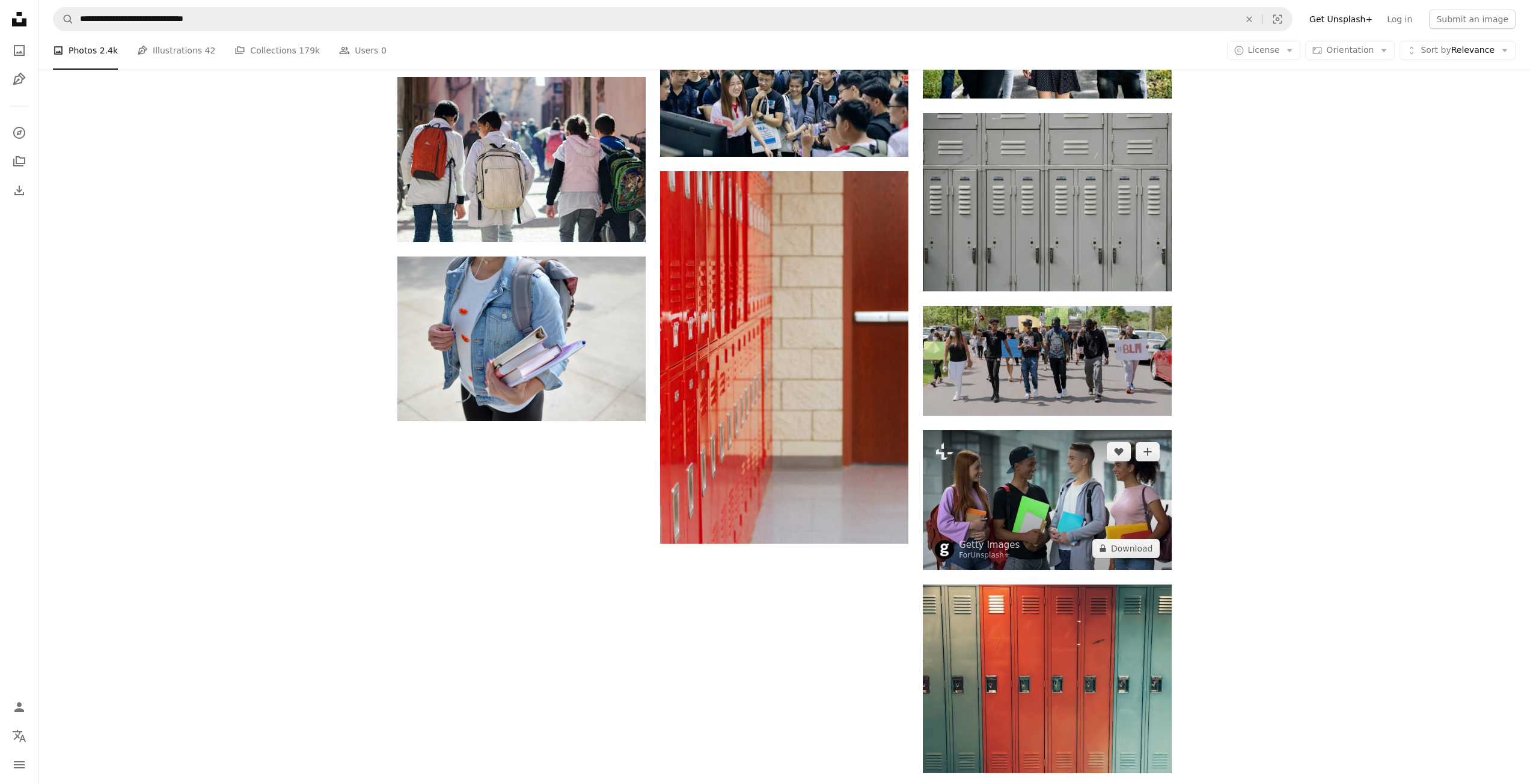
click at [1049, 513] on img at bounding box center [1047, 499] width 249 height 139
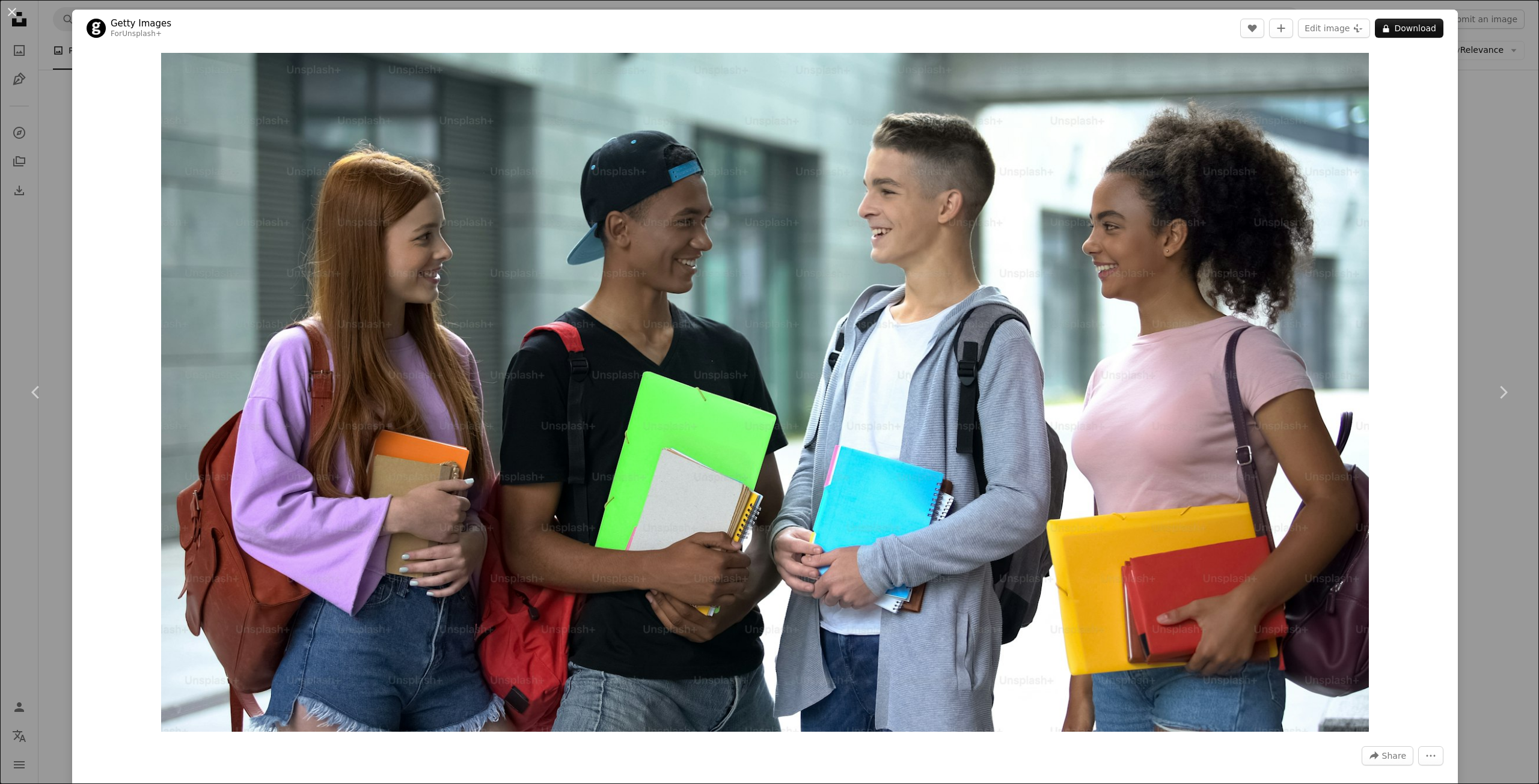
click at [1483, 192] on div "An X shape Chevron left Chevron right Getty Images For Unsplash+ A heart A plus…" at bounding box center [770, 392] width 1539 height 784
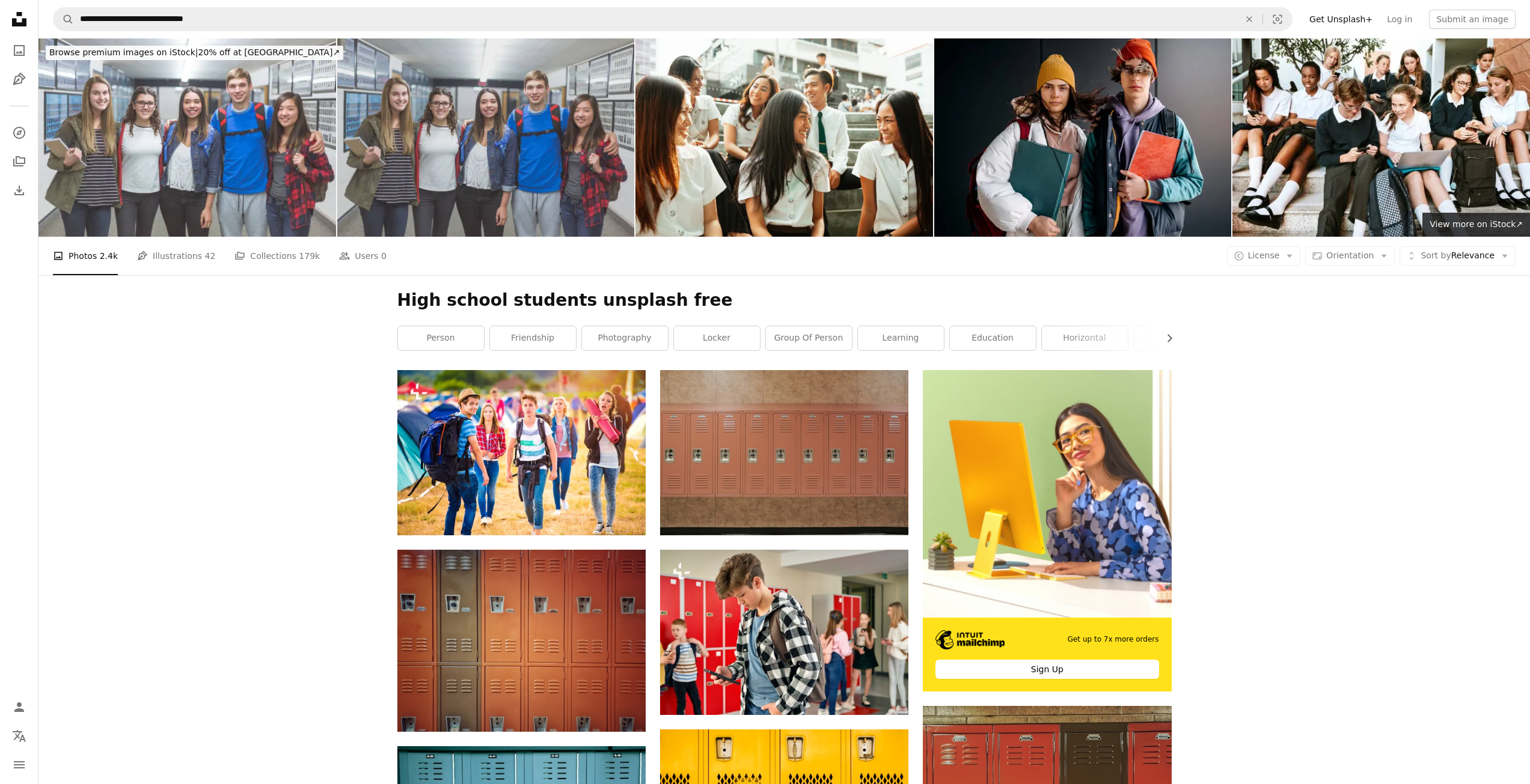
click at [511, 115] on img at bounding box center [486, 138] width 298 height 199
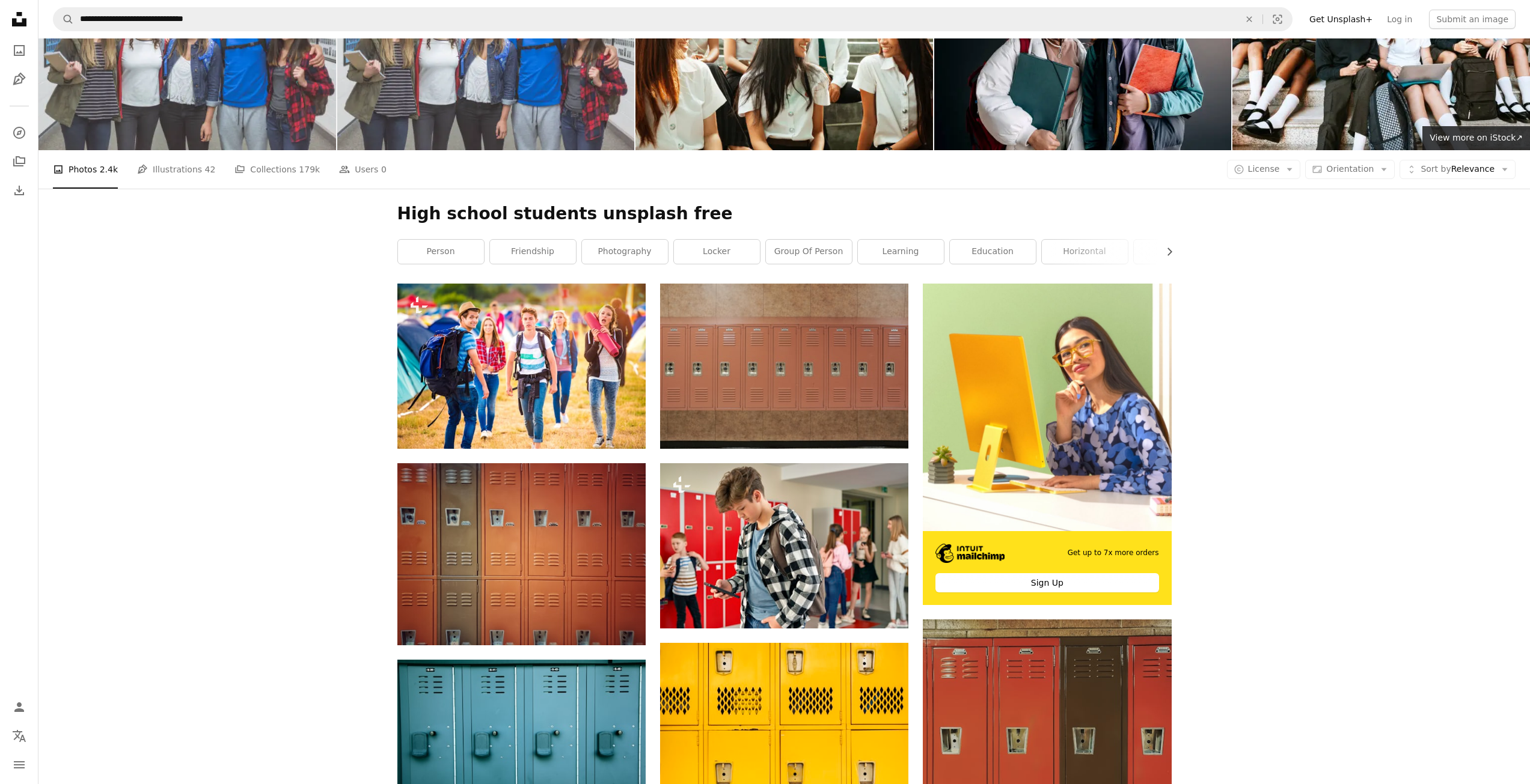
scroll to position [173, 0]
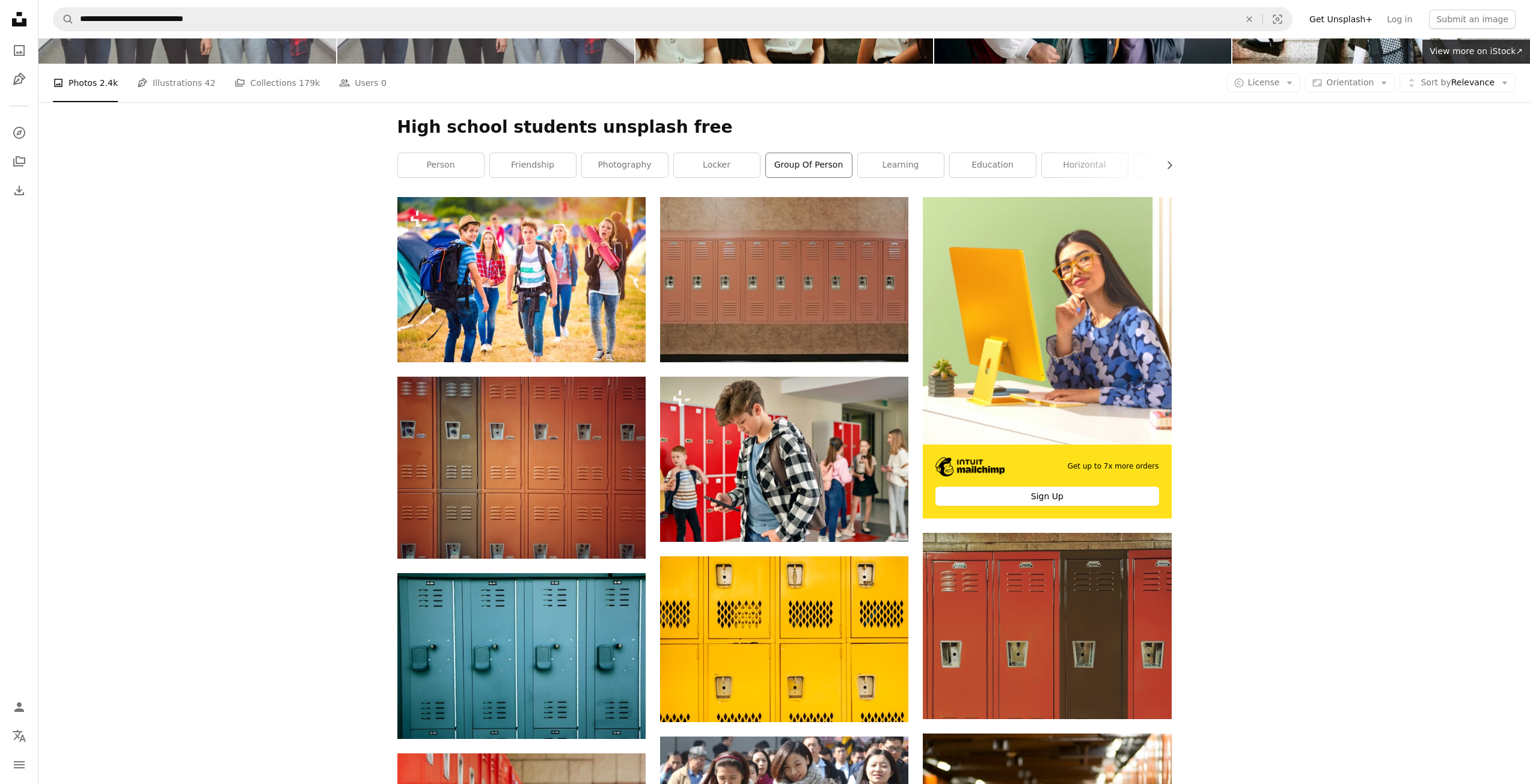
click at [804, 170] on link "group of person" at bounding box center [808, 165] width 86 height 24
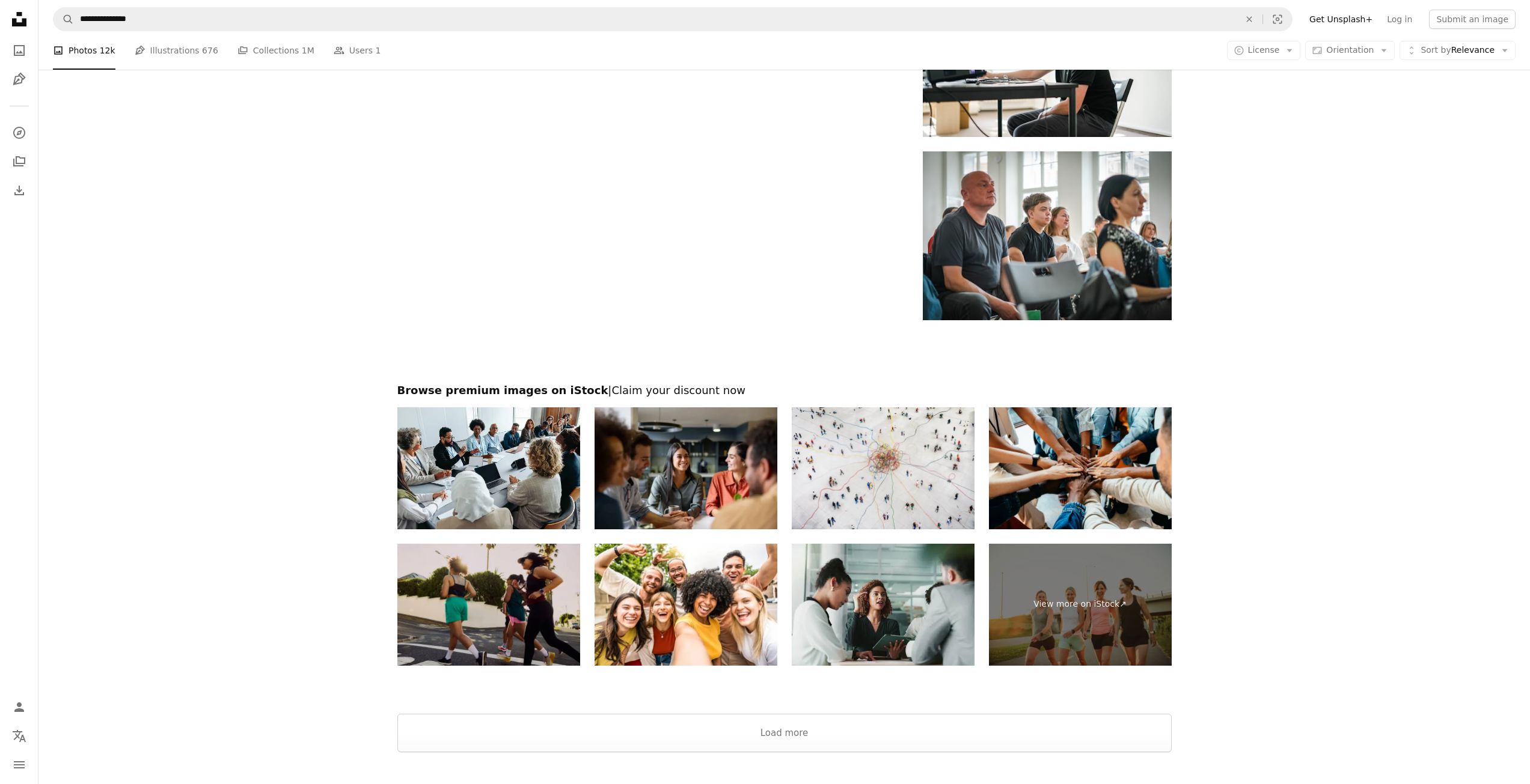
scroll to position [2024, 0]
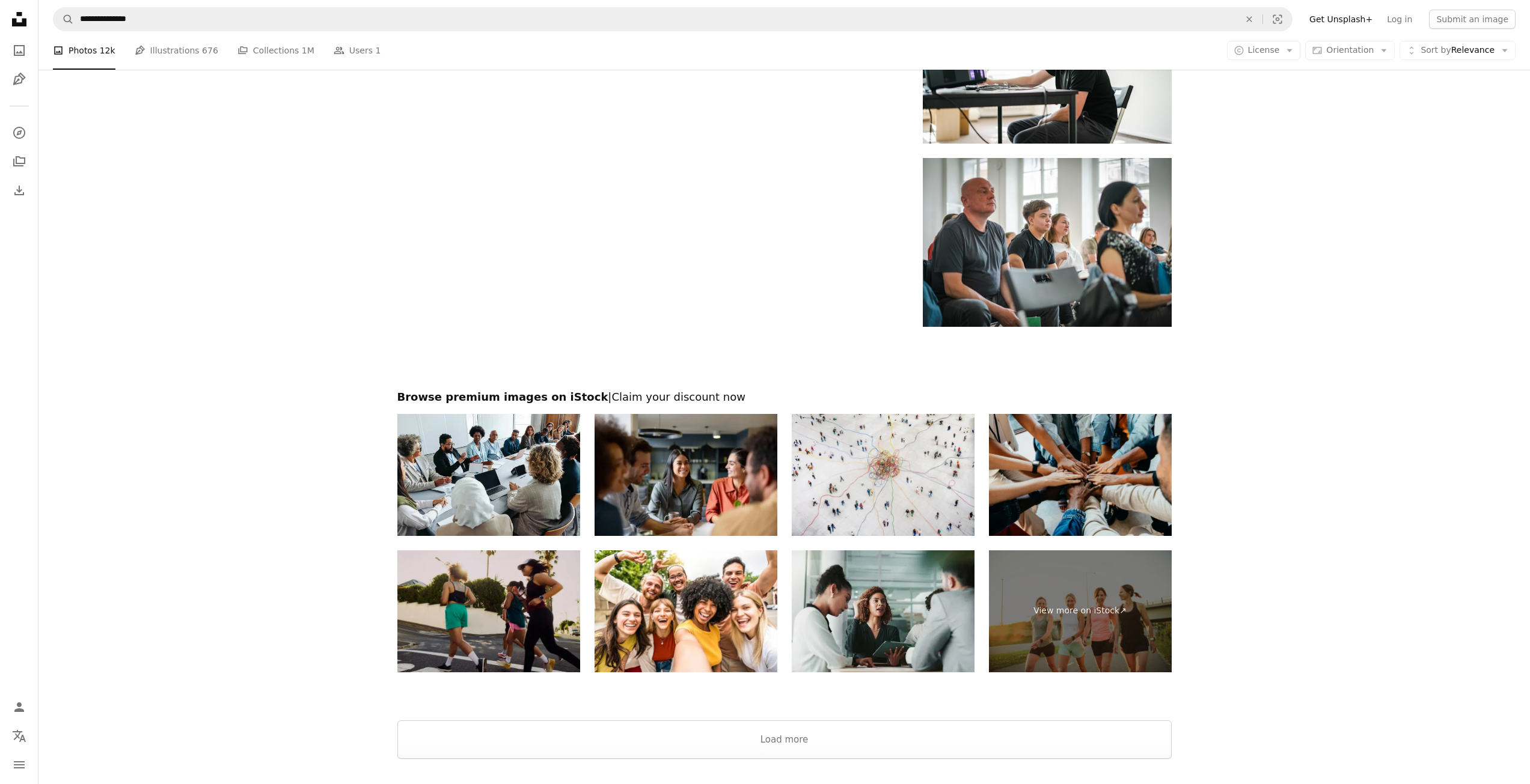
click at [1117, 495] on img at bounding box center [1080, 475] width 183 height 122
